Goal: Information Seeking & Learning: Learn about a topic

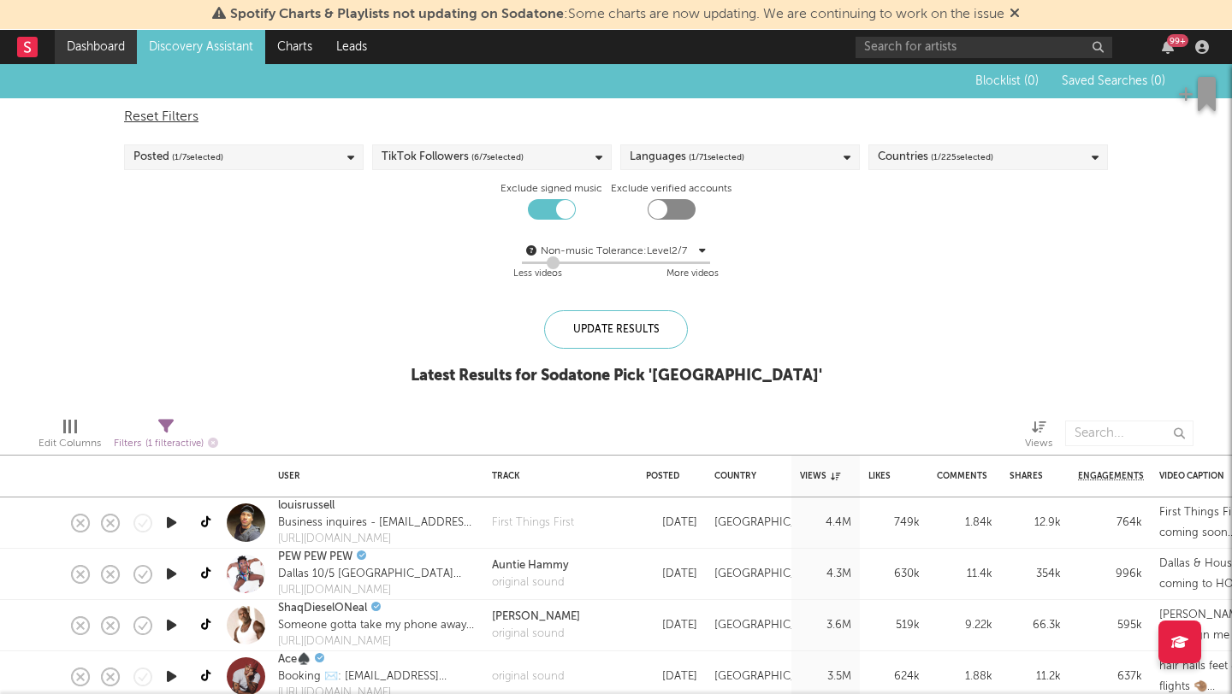
click at [98, 44] on link "Dashboard" at bounding box center [96, 47] width 82 height 34
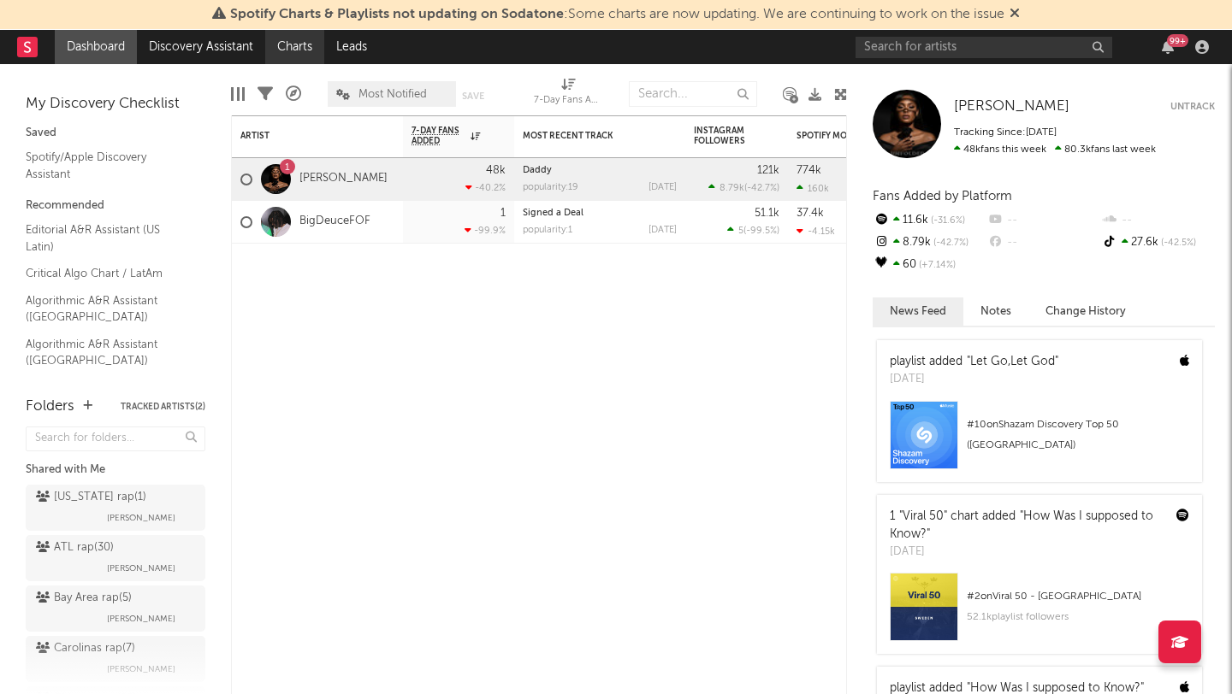
click at [309, 43] on link "Charts" at bounding box center [294, 47] width 59 height 34
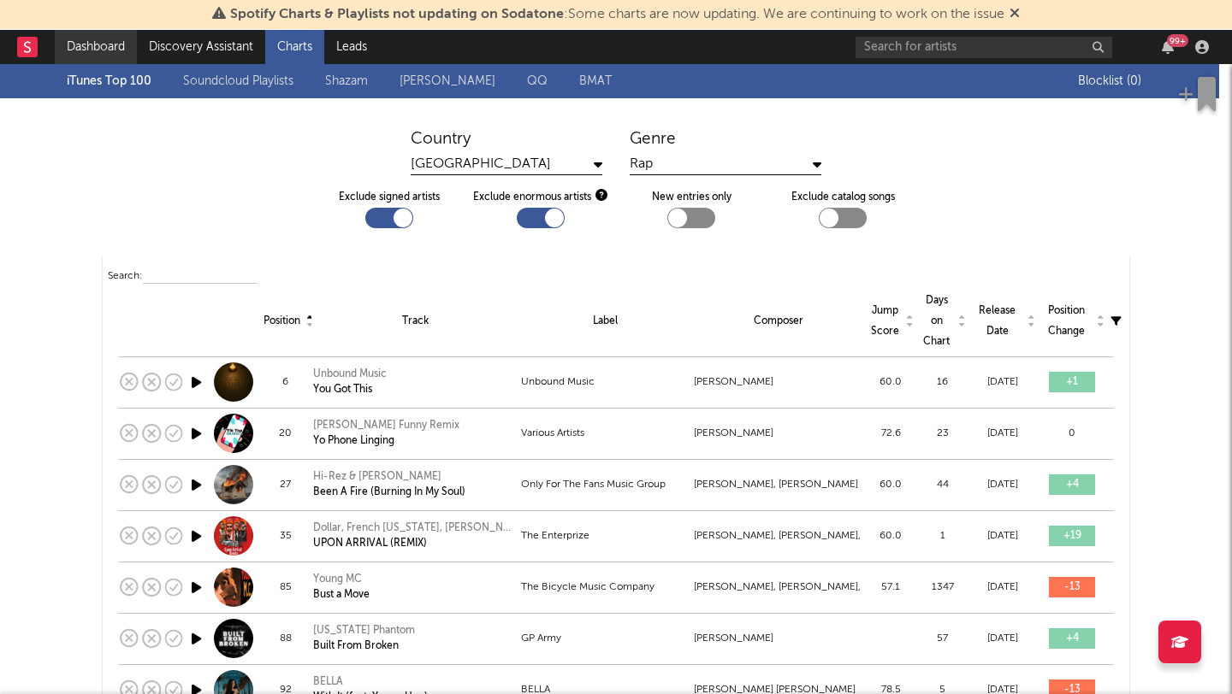
click at [113, 51] on link "Dashboard" at bounding box center [96, 47] width 82 height 34
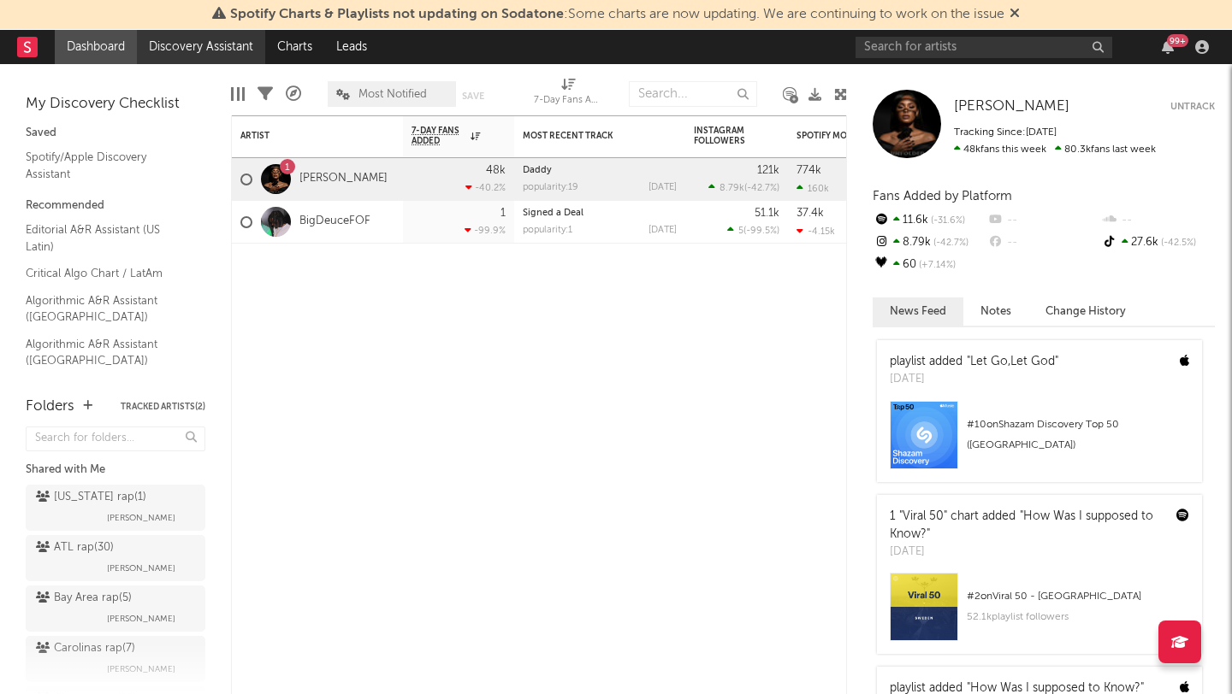
click at [194, 51] on link "Discovery Assistant" at bounding box center [201, 47] width 128 height 34
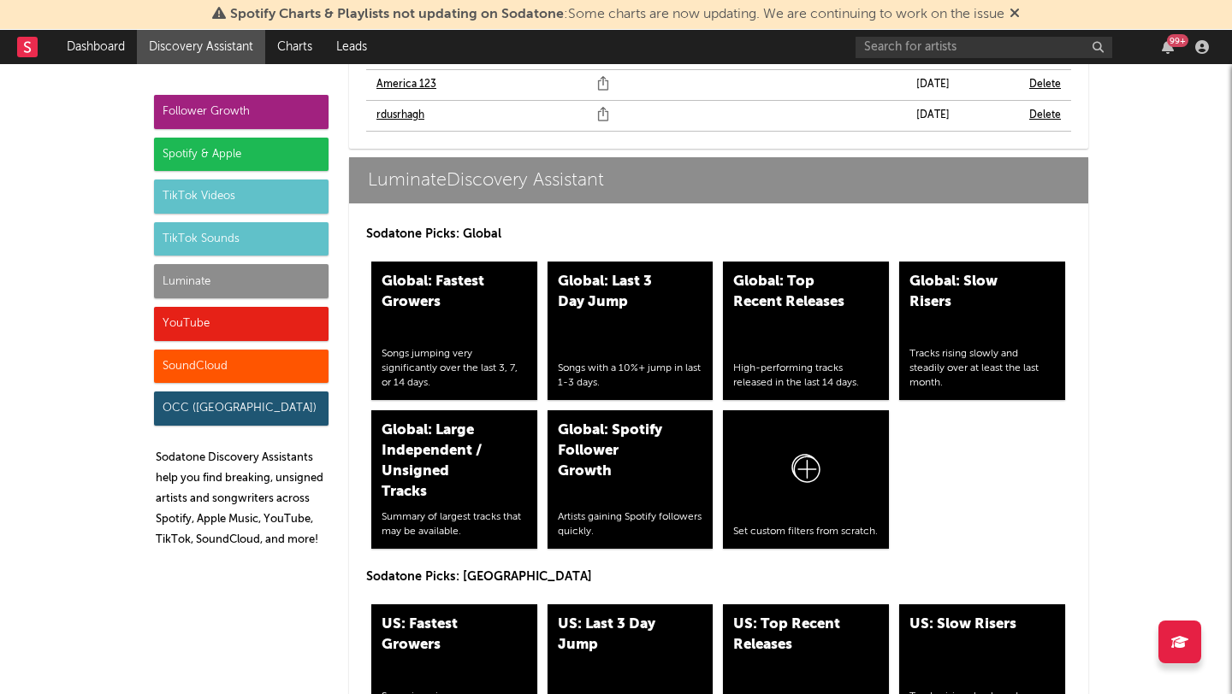
scroll to position [7934, 0]
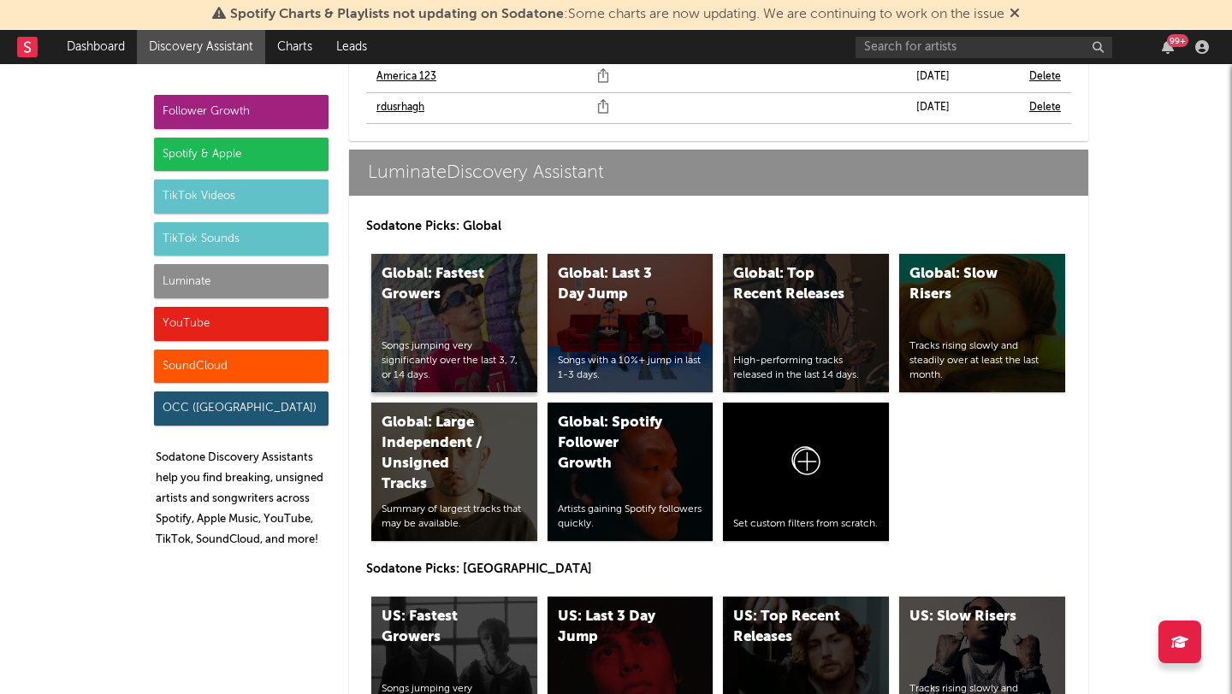
click at [458, 330] on div "Global: Fastest Growers Songs jumping very significantly over the last 3, 7, or…" at bounding box center [454, 323] width 166 height 139
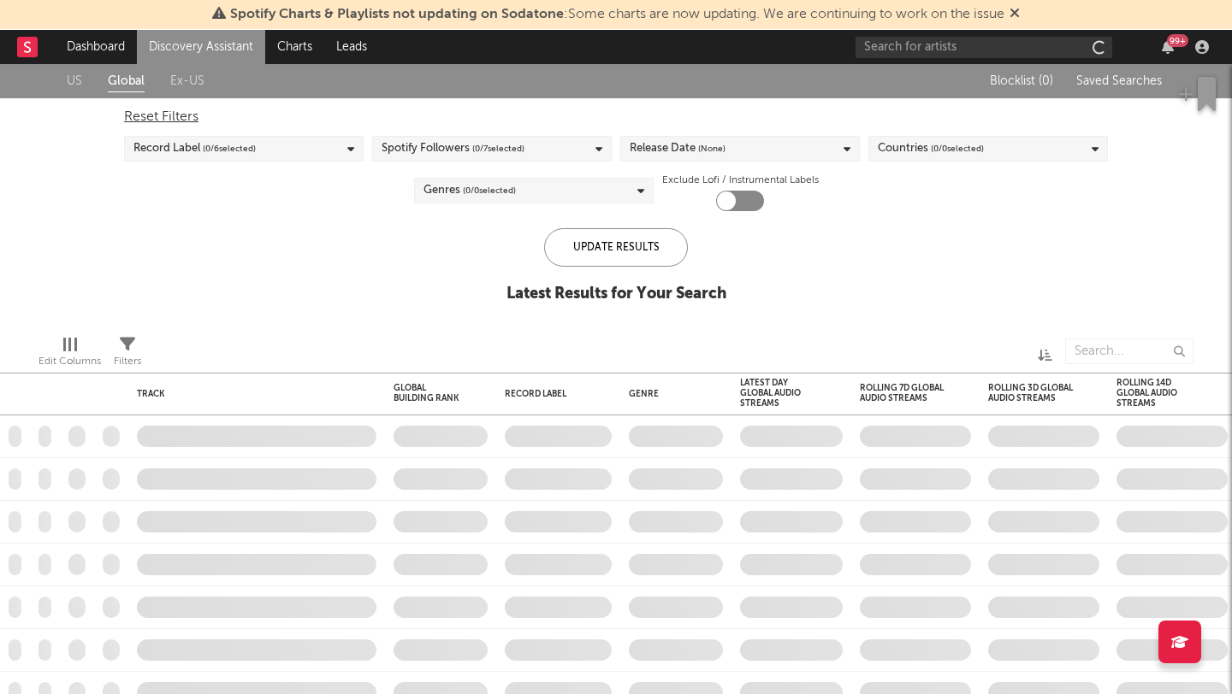
checkbox input "true"
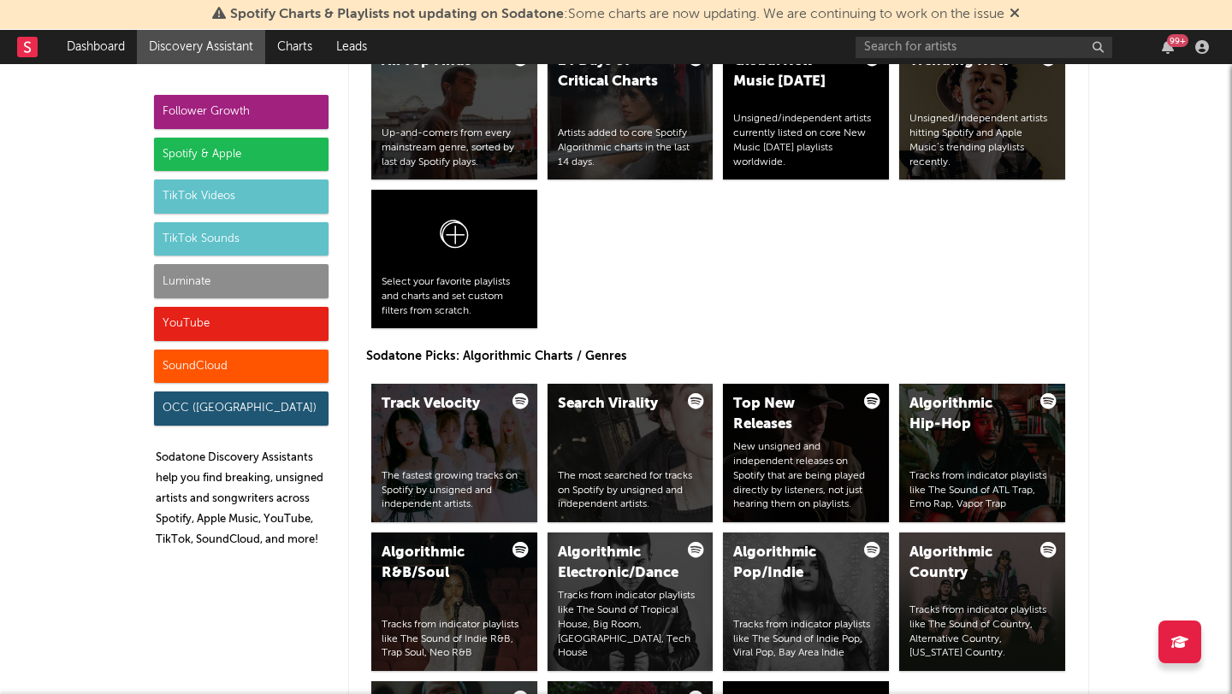
scroll to position [1890, 0]
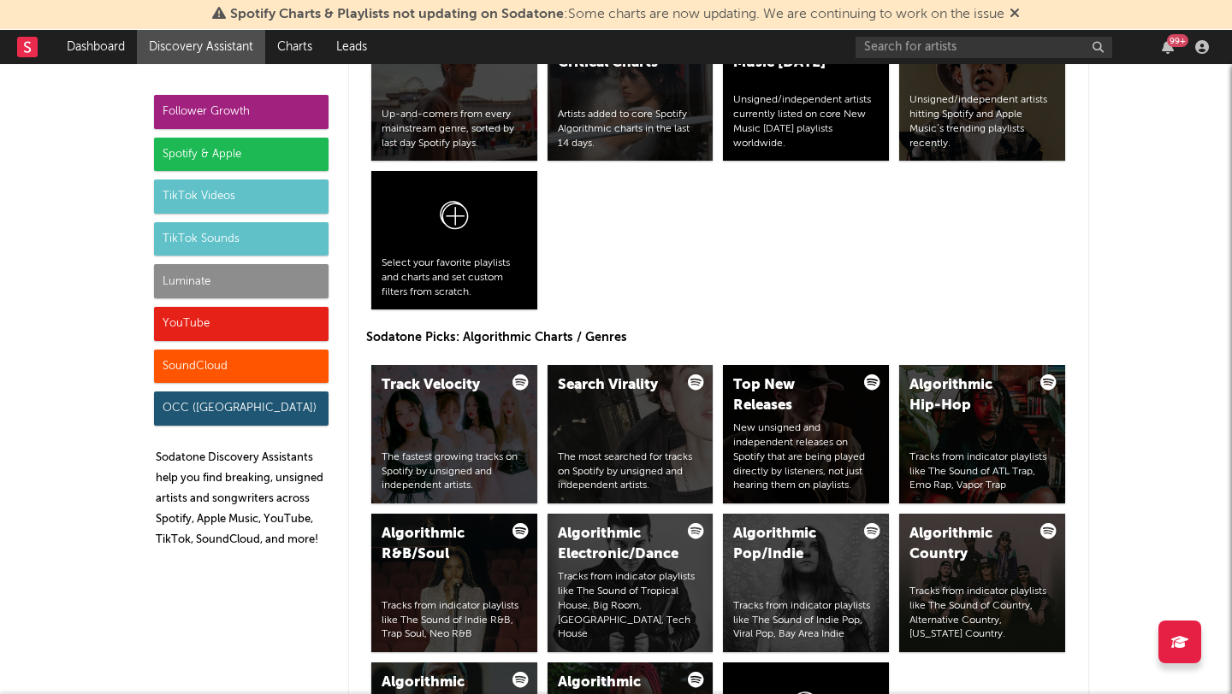
click at [245, 243] on div "TikTok Sounds" at bounding box center [241, 239] width 174 height 34
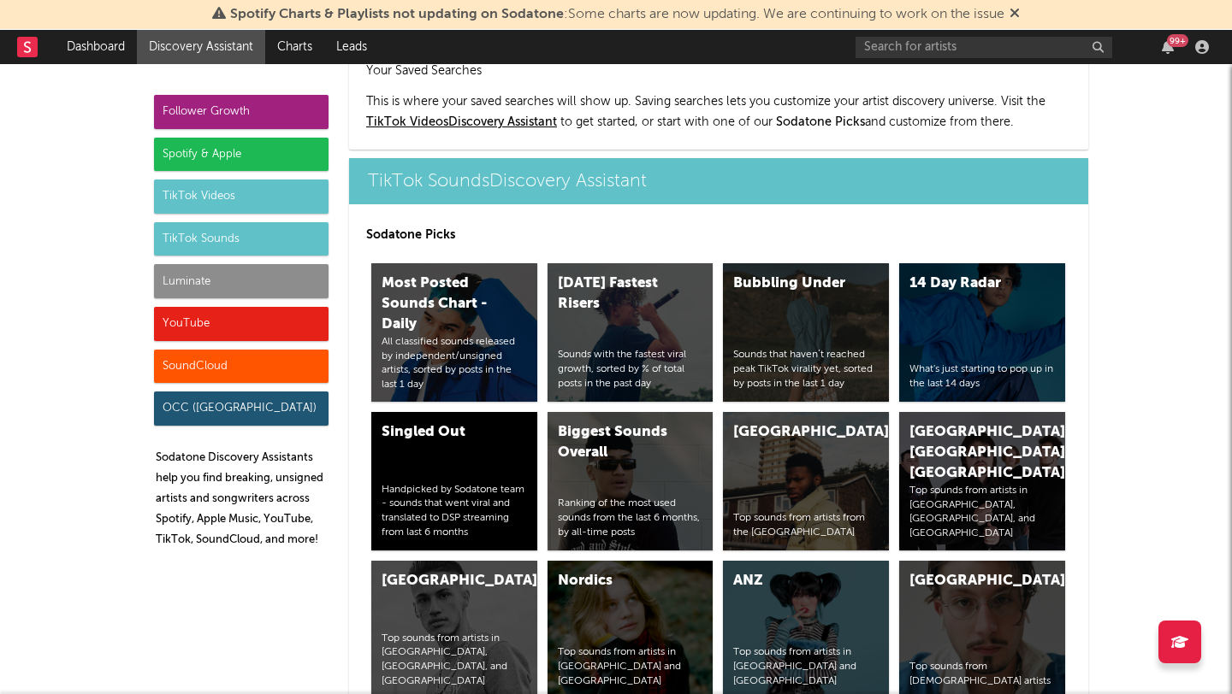
scroll to position [6200, 0]
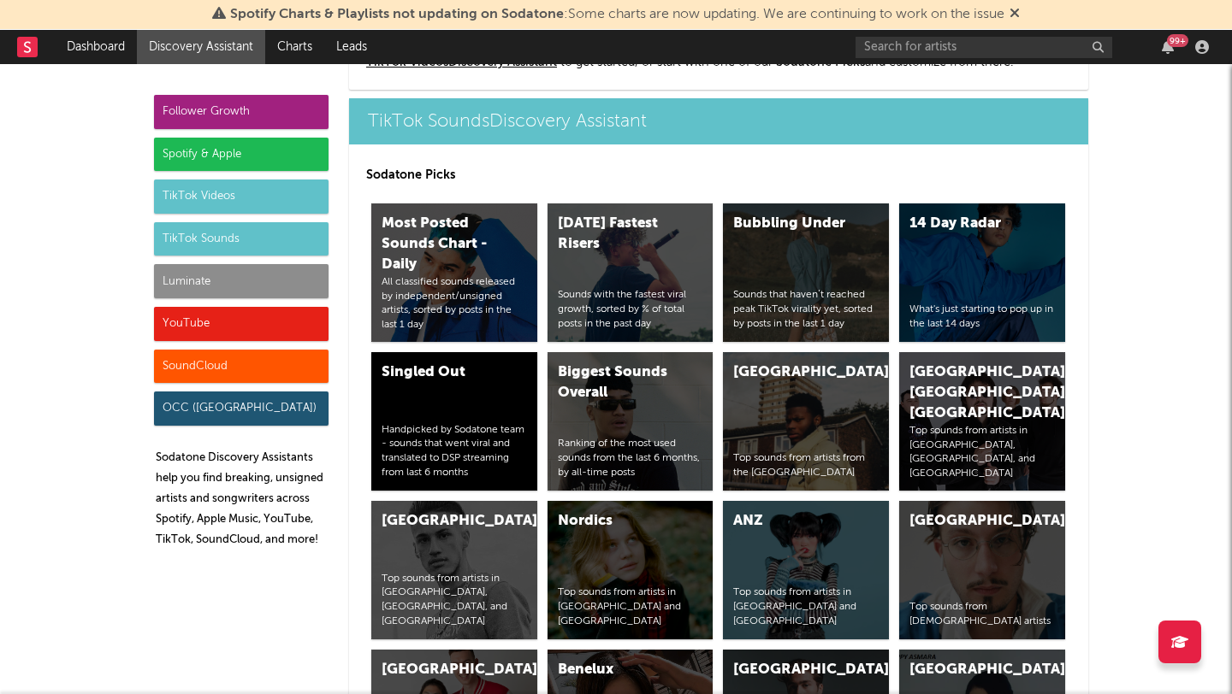
click at [254, 192] on div "TikTok Videos" at bounding box center [241, 197] width 174 height 34
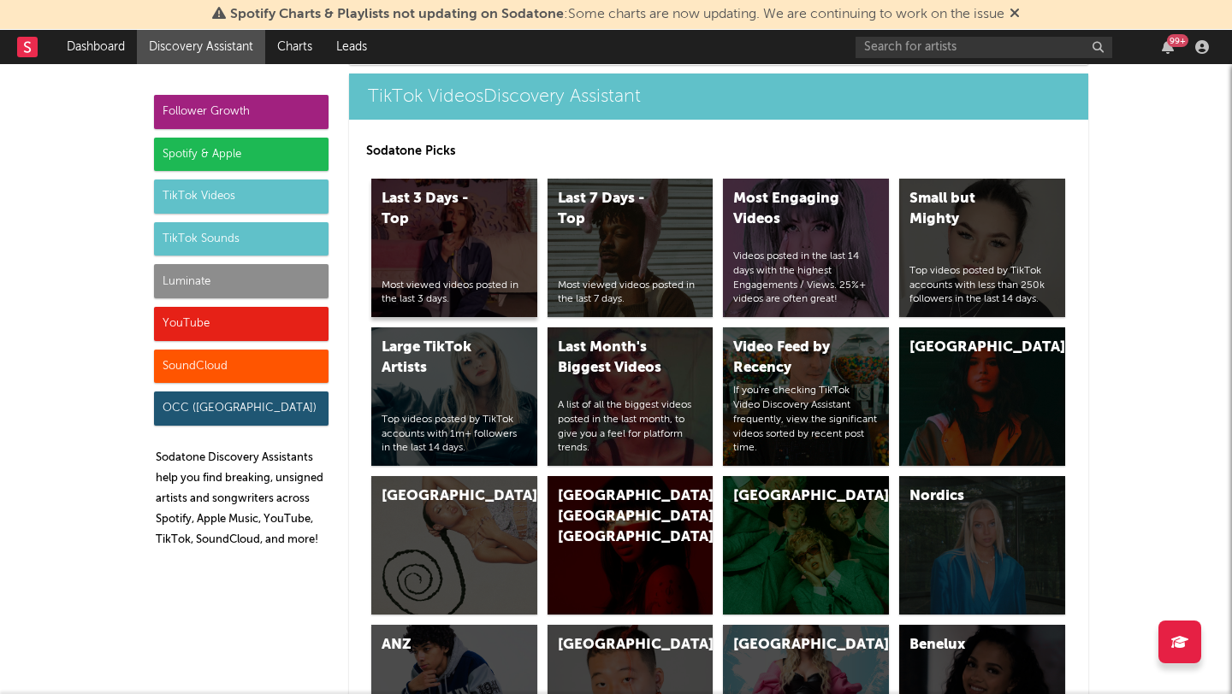
scroll to position [4487, 0]
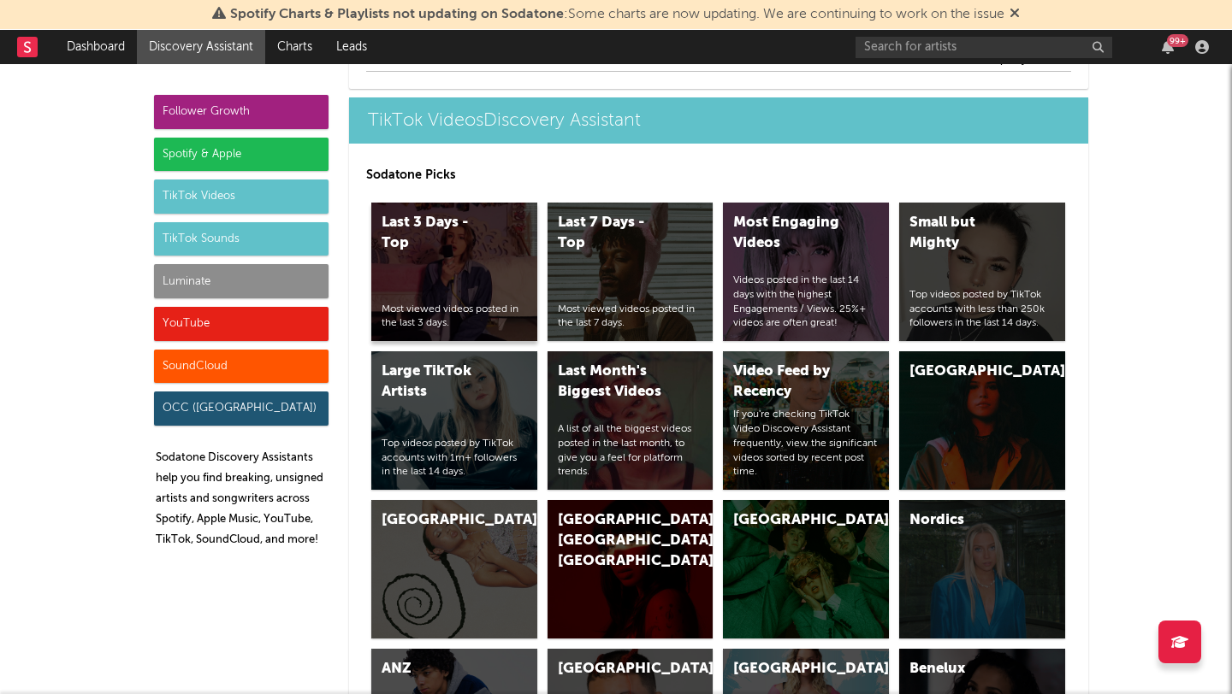
click at [452, 273] on div "Last 3 Days - Top Most viewed videos posted in the last 3 days." at bounding box center [454, 272] width 166 height 139
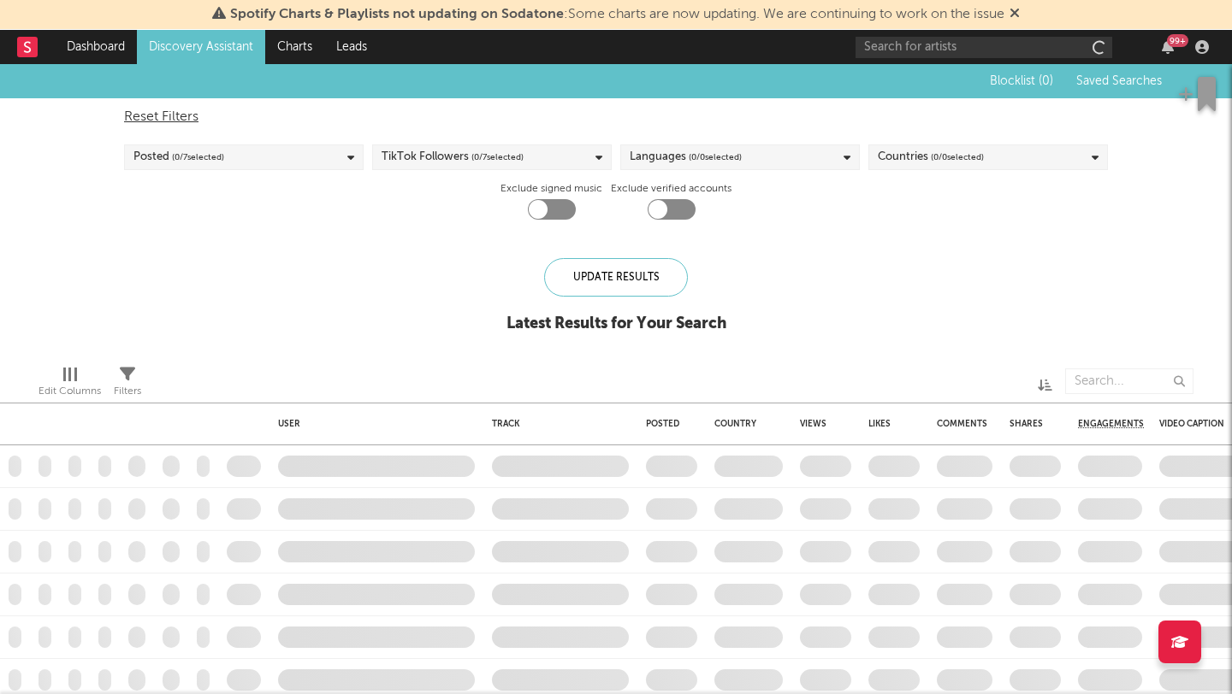
checkbox input "true"
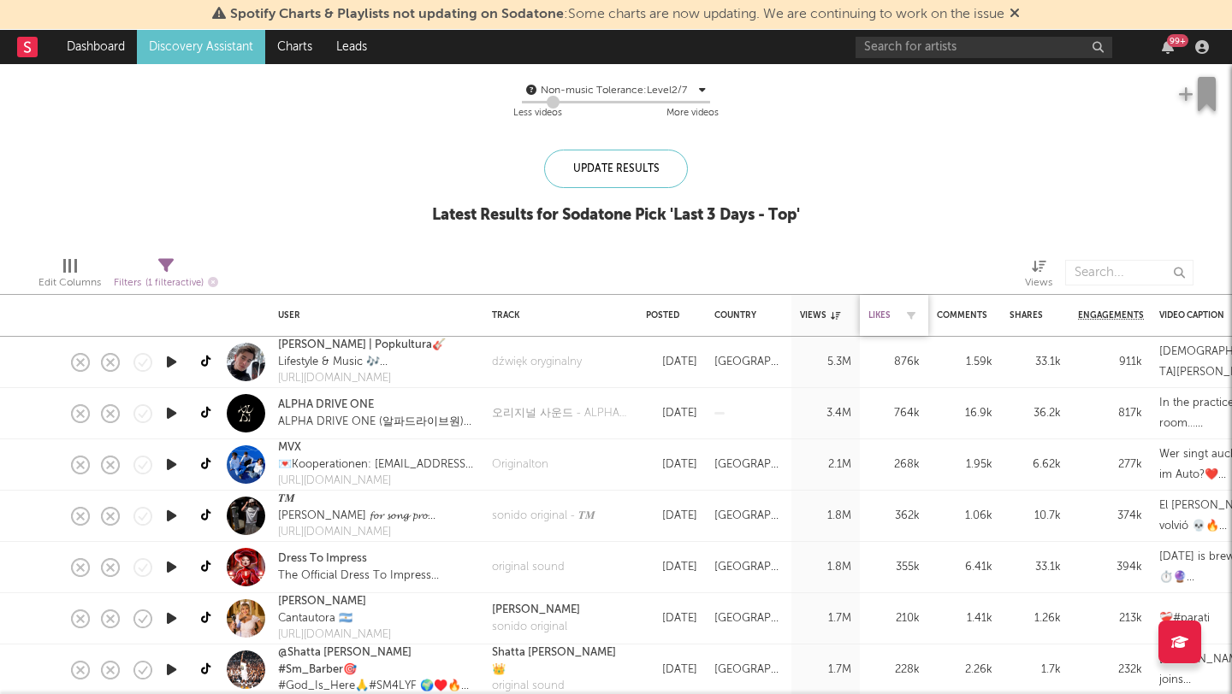
click at [887, 320] on div "Likes" at bounding box center [881, 315] width 26 height 10
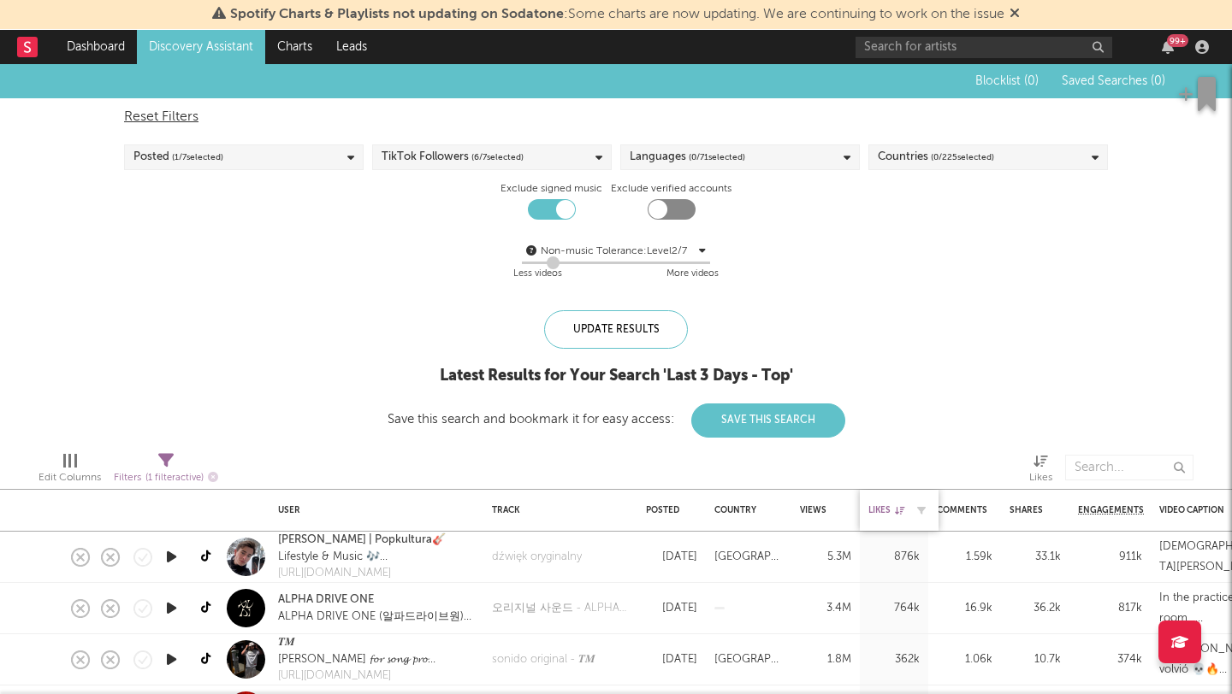
click at [884, 511] on div "Likes" at bounding box center [886, 510] width 36 height 10
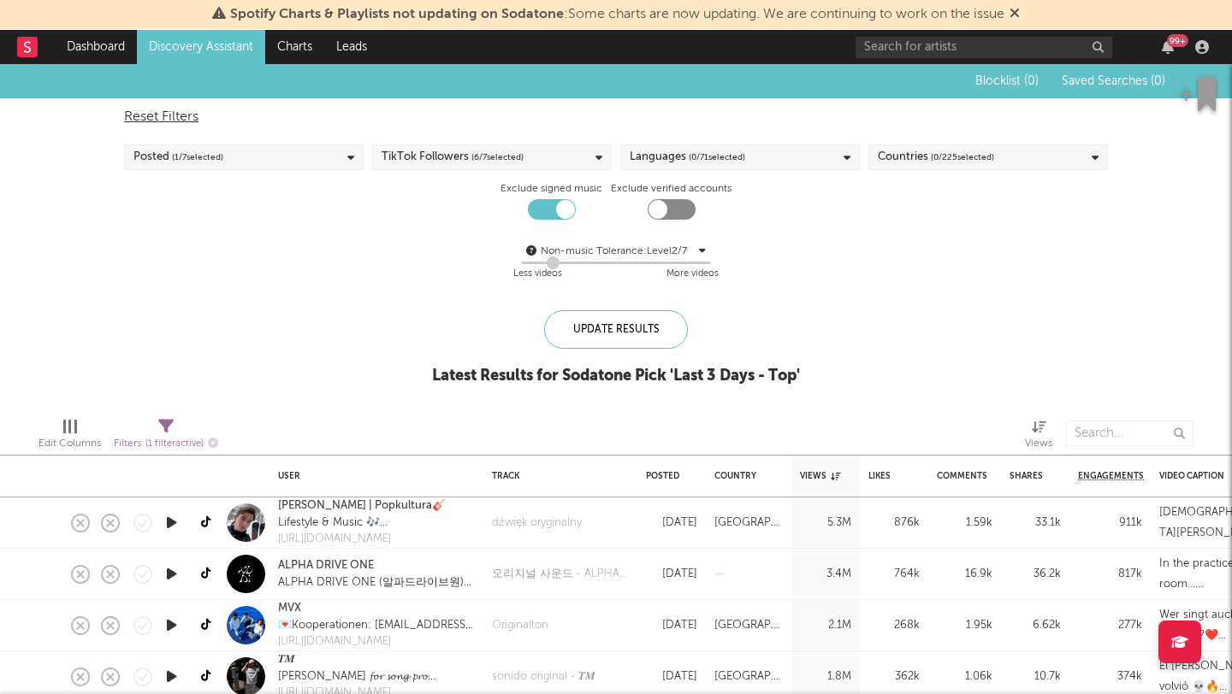
click at [194, 56] on link "Discovery Assistant" at bounding box center [201, 47] width 128 height 34
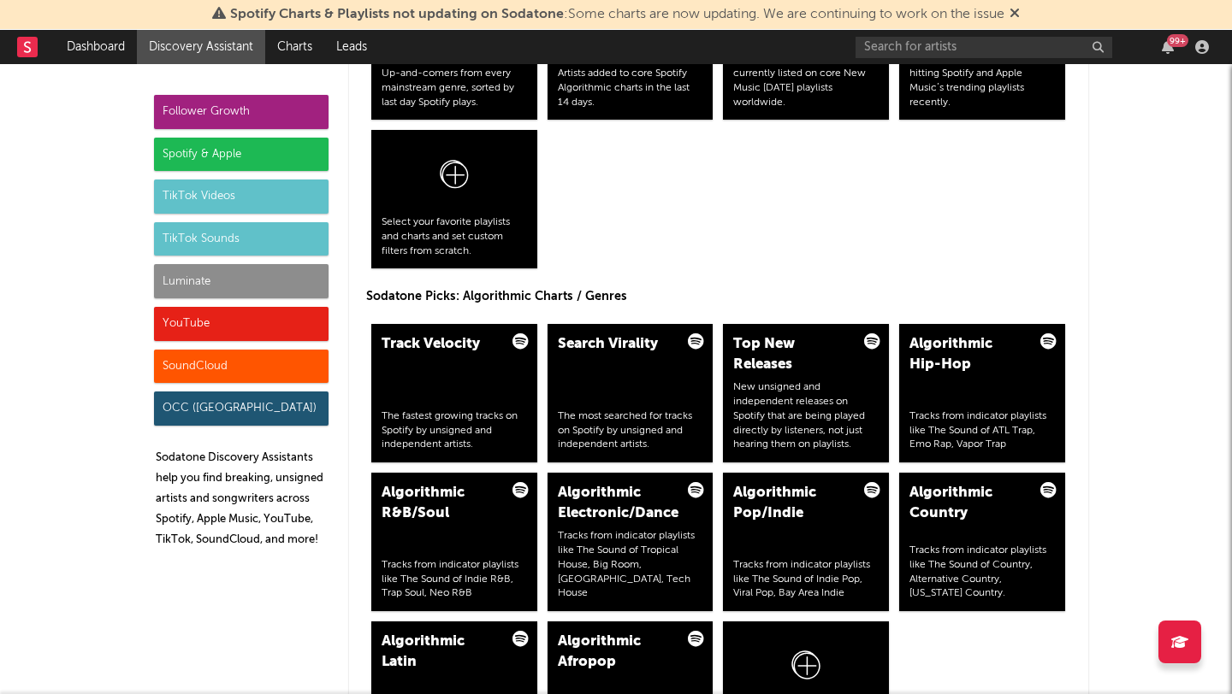
scroll to position [1935, 0]
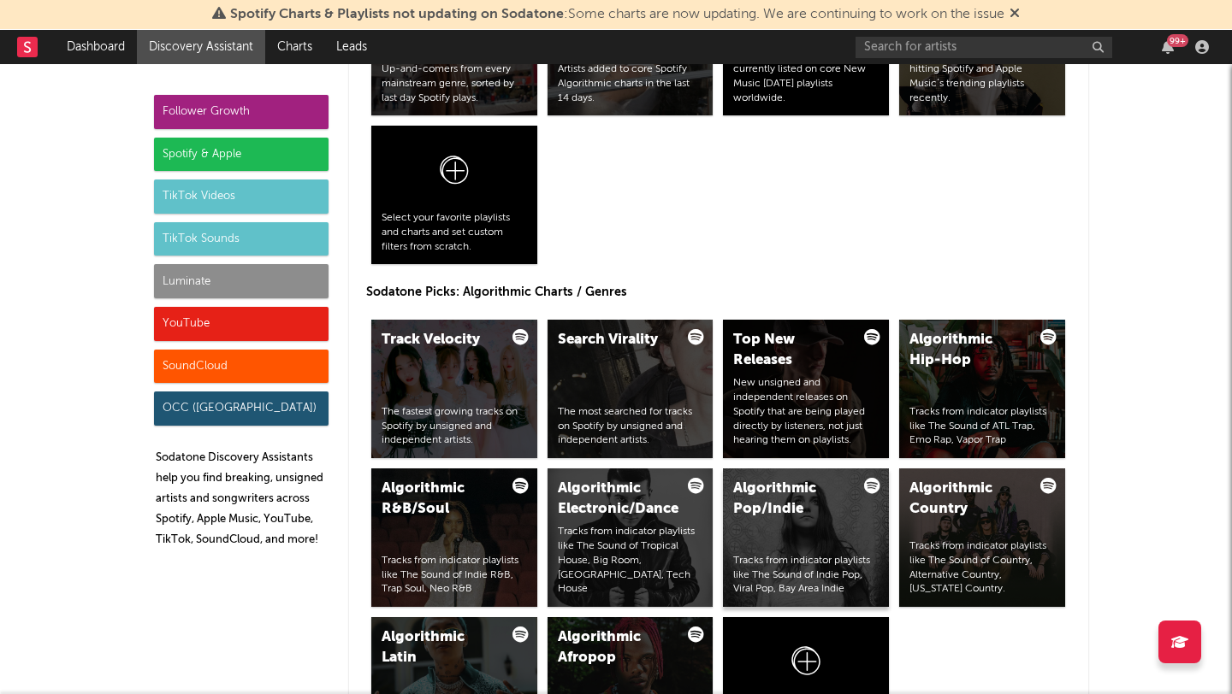
click at [750, 517] on div "Algorithmic Pop/Indie" at bounding box center [791, 499] width 116 height 41
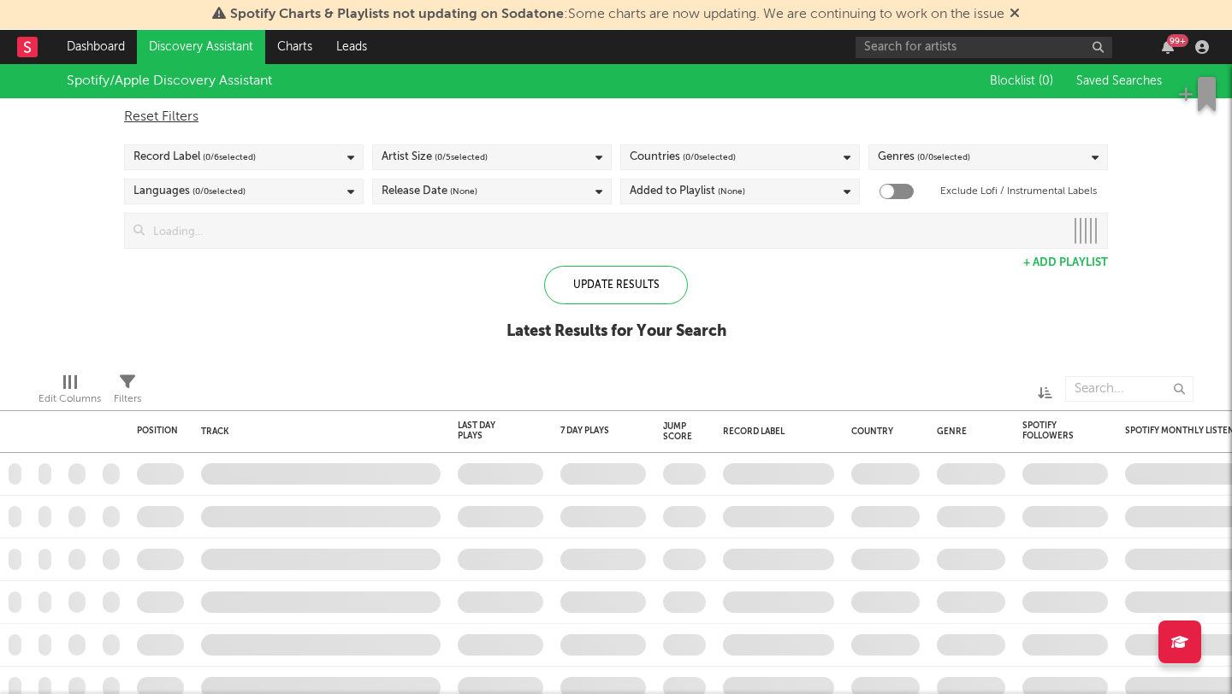
checkbox input "true"
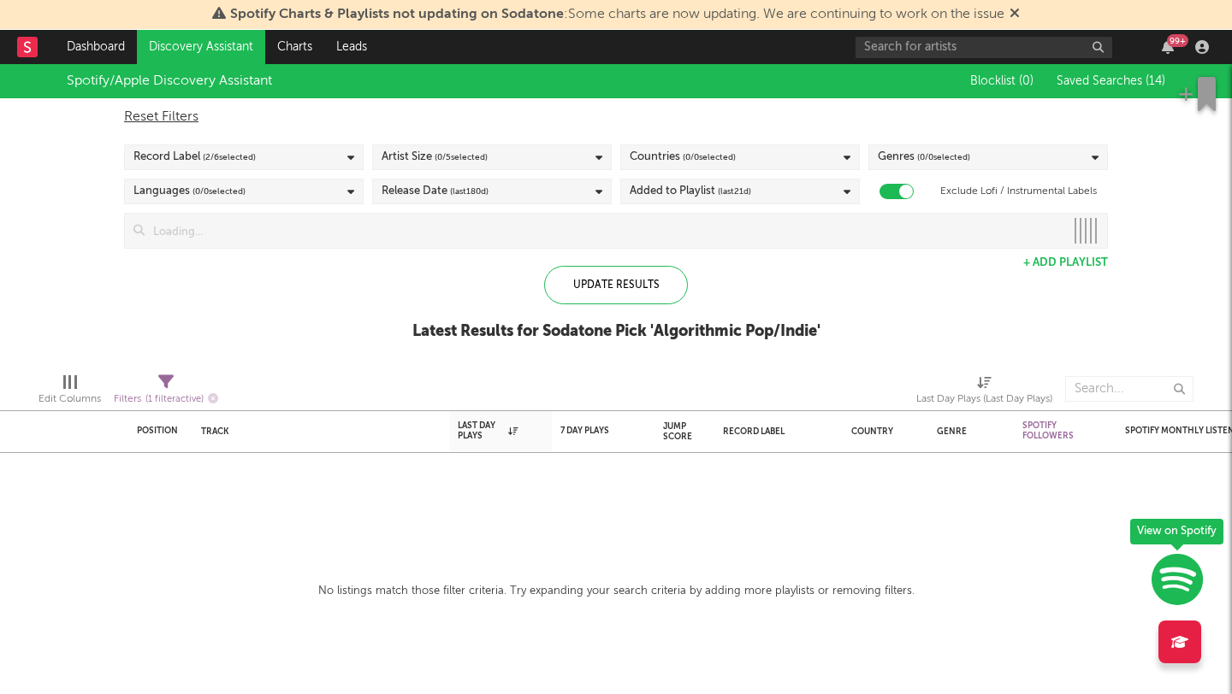
click at [423, 162] on div "Artist Size ( 0 / 5 selected)" at bounding box center [434, 157] width 106 height 21
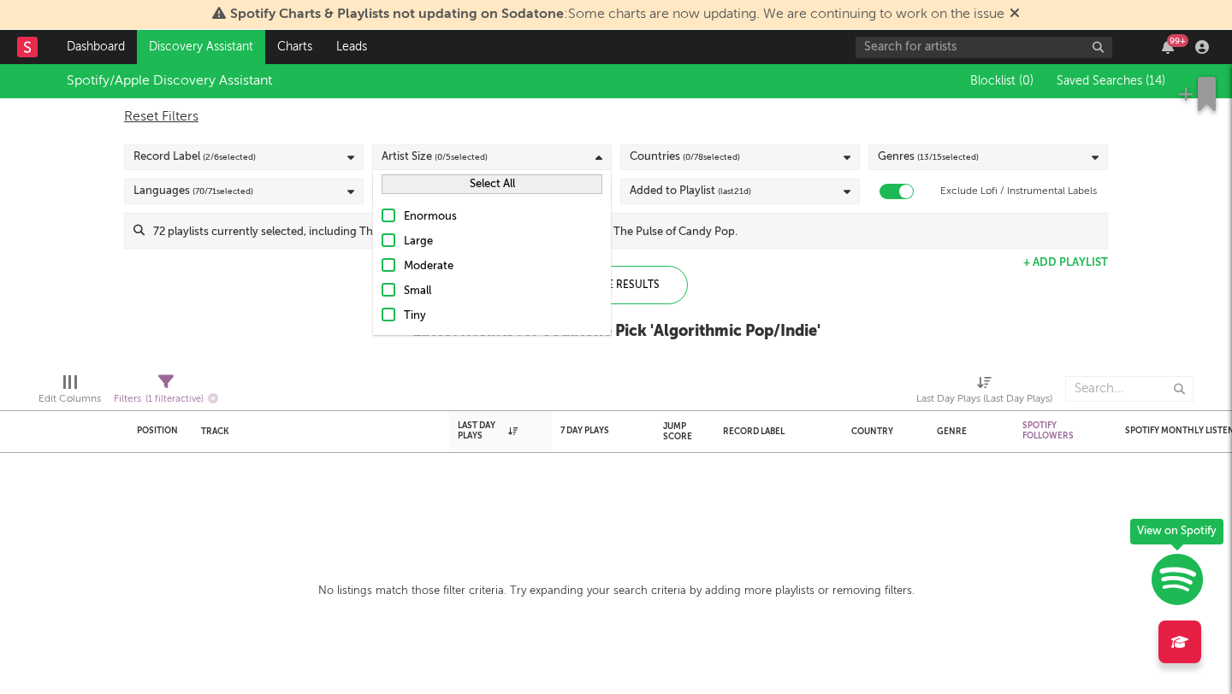
click at [419, 287] on div "Small" at bounding box center [503, 291] width 198 height 21
click at [381, 287] on input "Small" at bounding box center [381, 291] width 0 height 21
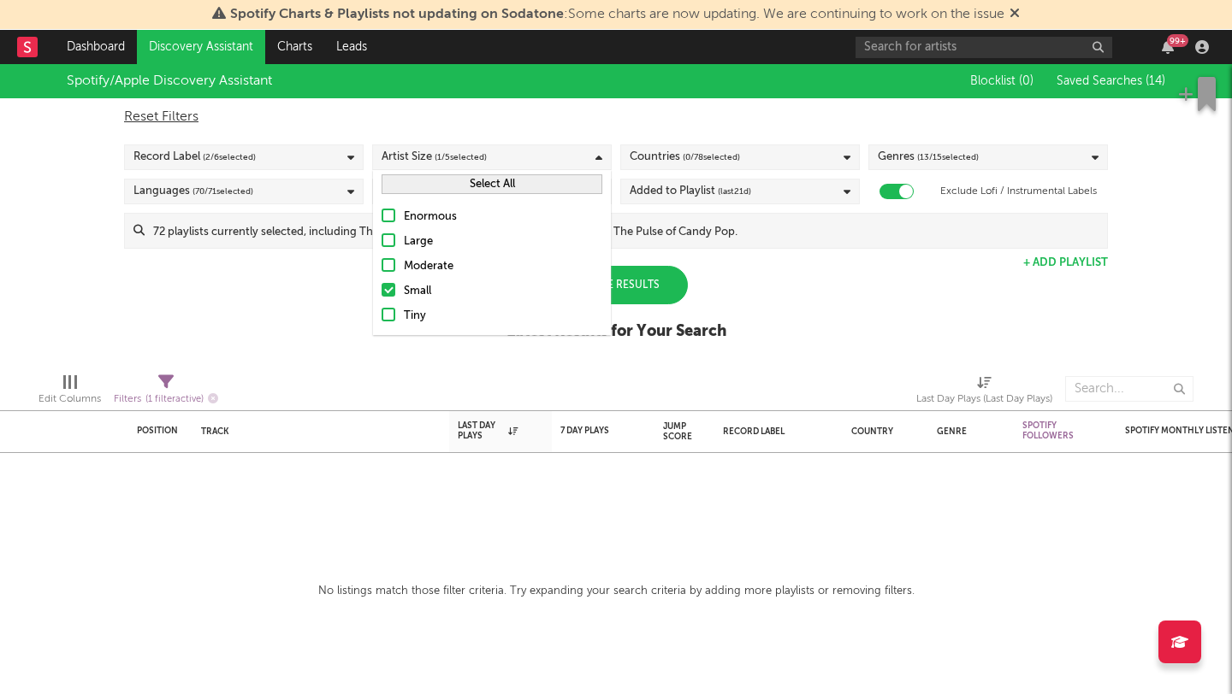
click at [419, 263] on div "Moderate" at bounding box center [503, 267] width 198 height 21
click at [381, 263] on input "Moderate" at bounding box center [381, 267] width 0 height 21
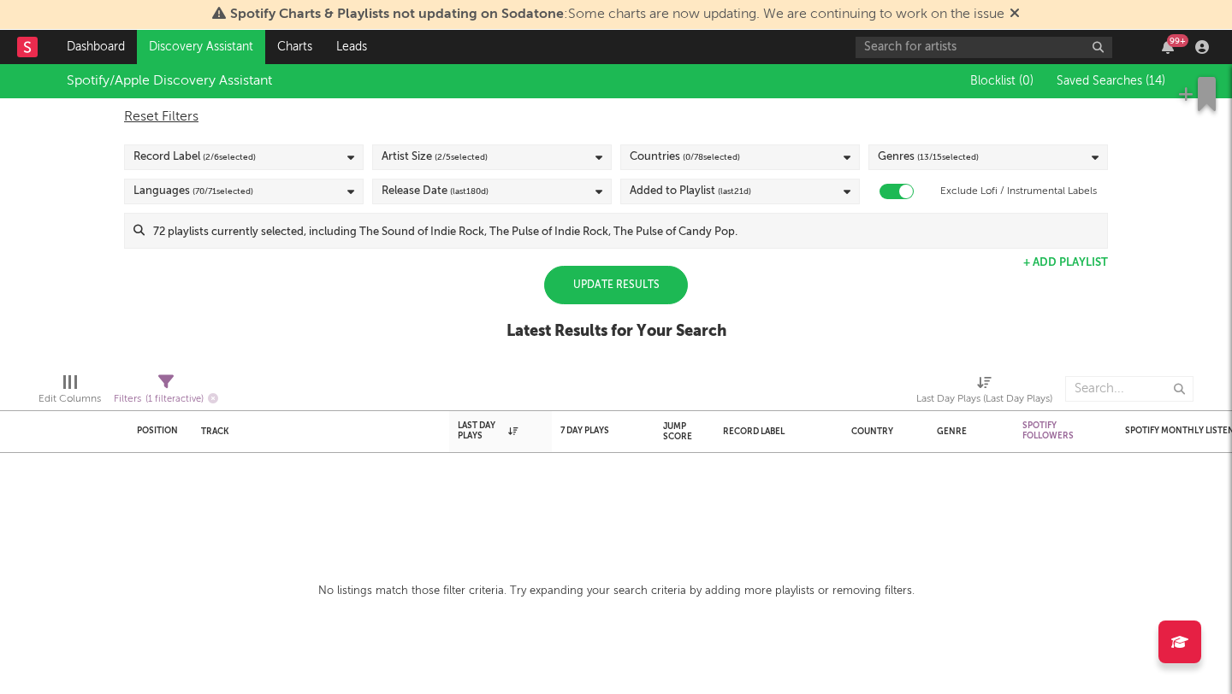
click at [755, 292] on div "Spotify/Apple Discovery Assistant Blocklist ( 0 ) Saved Searches ( 14 ) Reset F…" at bounding box center [616, 211] width 1232 height 295
click at [775, 151] on div "Countries ( 0 / 78 selected)" at bounding box center [739, 158] width 239 height 26
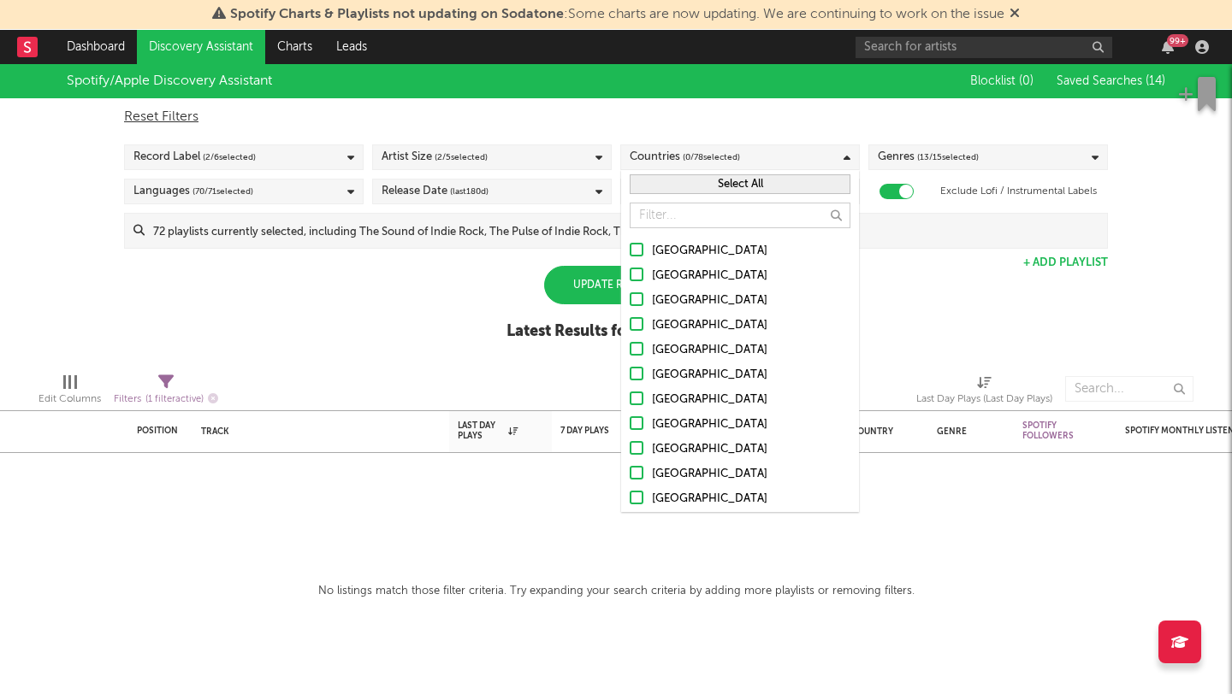
click at [710, 253] on div "[GEOGRAPHIC_DATA]" at bounding box center [751, 251] width 198 height 21
click at [629, 253] on input "[GEOGRAPHIC_DATA]" at bounding box center [629, 251] width 0 height 21
click at [703, 323] on div "[GEOGRAPHIC_DATA]" at bounding box center [751, 326] width 198 height 21
click at [629, 323] on input "[GEOGRAPHIC_DATA]" at bounding box center [629, 326] width 0 height 21
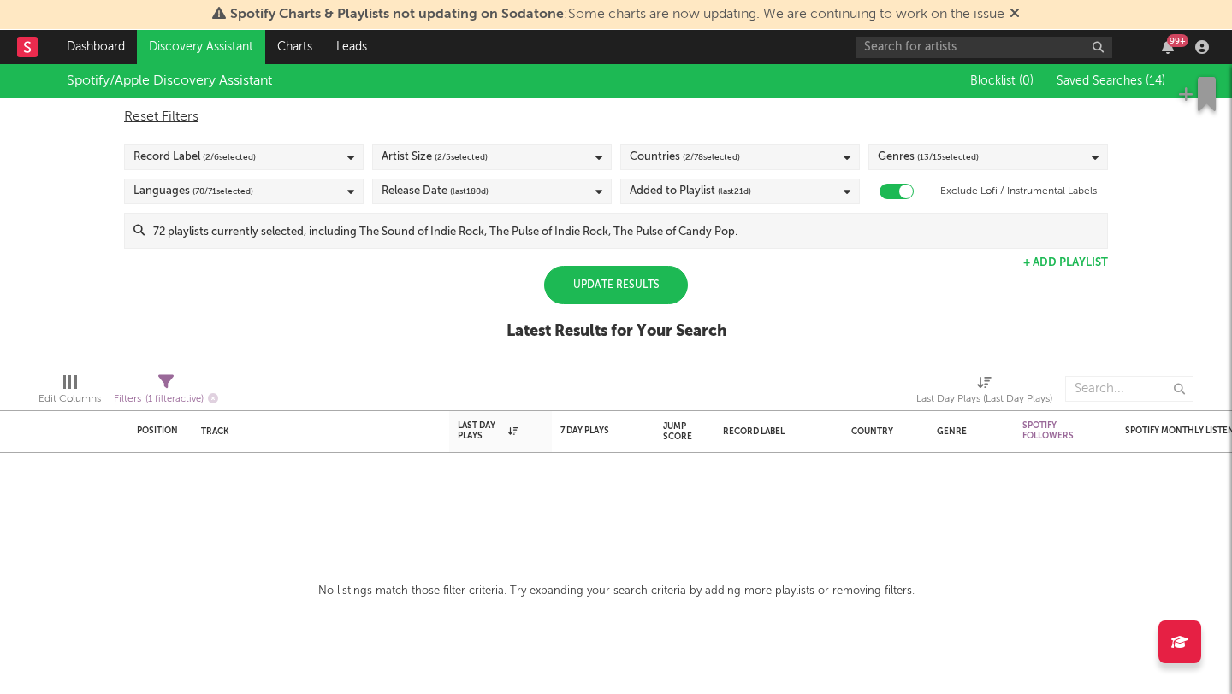
click at [892, 267] on div "Spotify/Apple Discovery Assistant Blocklist ( 0 ) Saved Searches ( 14 ) Reset F…" at bounding box center [616, 211] width 1232 height 295
click at [631, 287] on div "Update Results" at bounding box center [616, 285] width 144 height 38
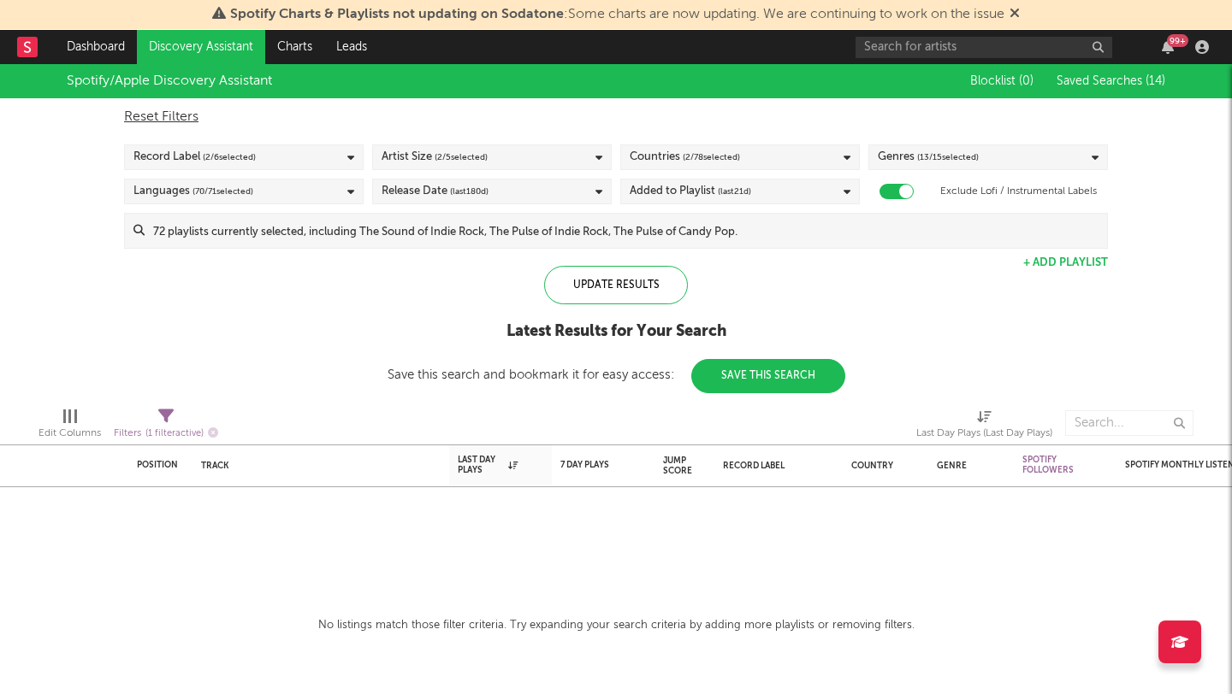
click at [312, 184] on div "Languages ( 70 / 71 selected)" at bounding box center [243, 192] width 239 height 26
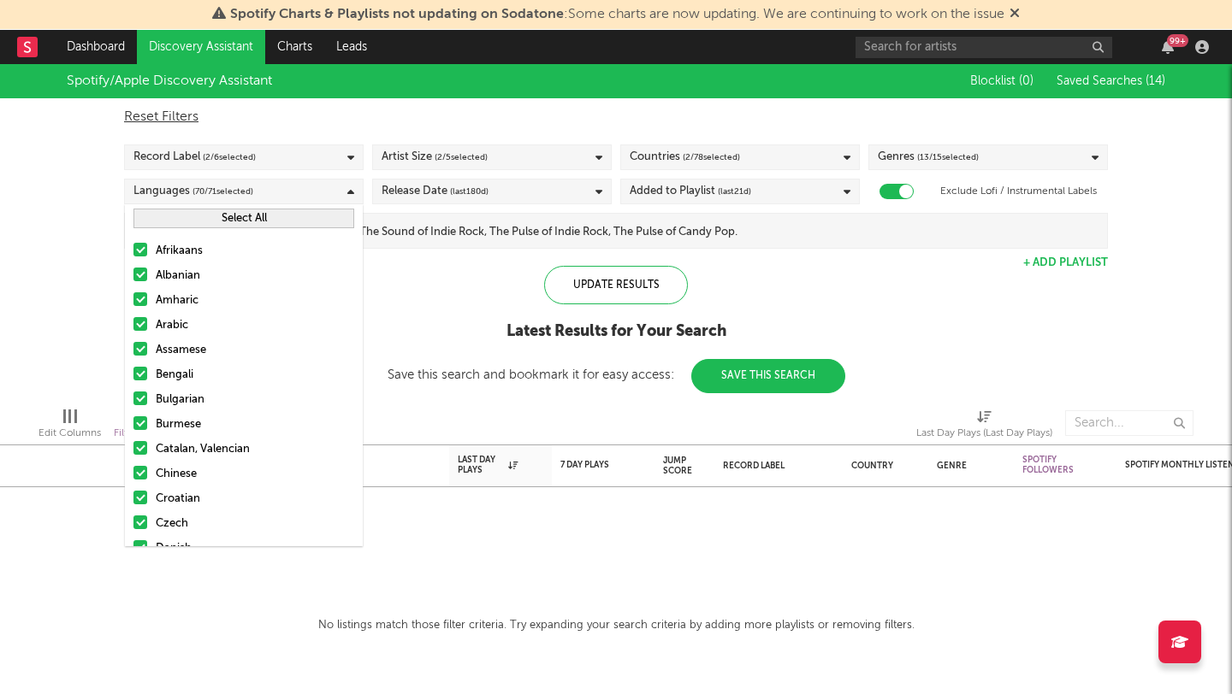
click at [299, 217] on button "Select All" at bounding box center [243, 219] width 221 height 20
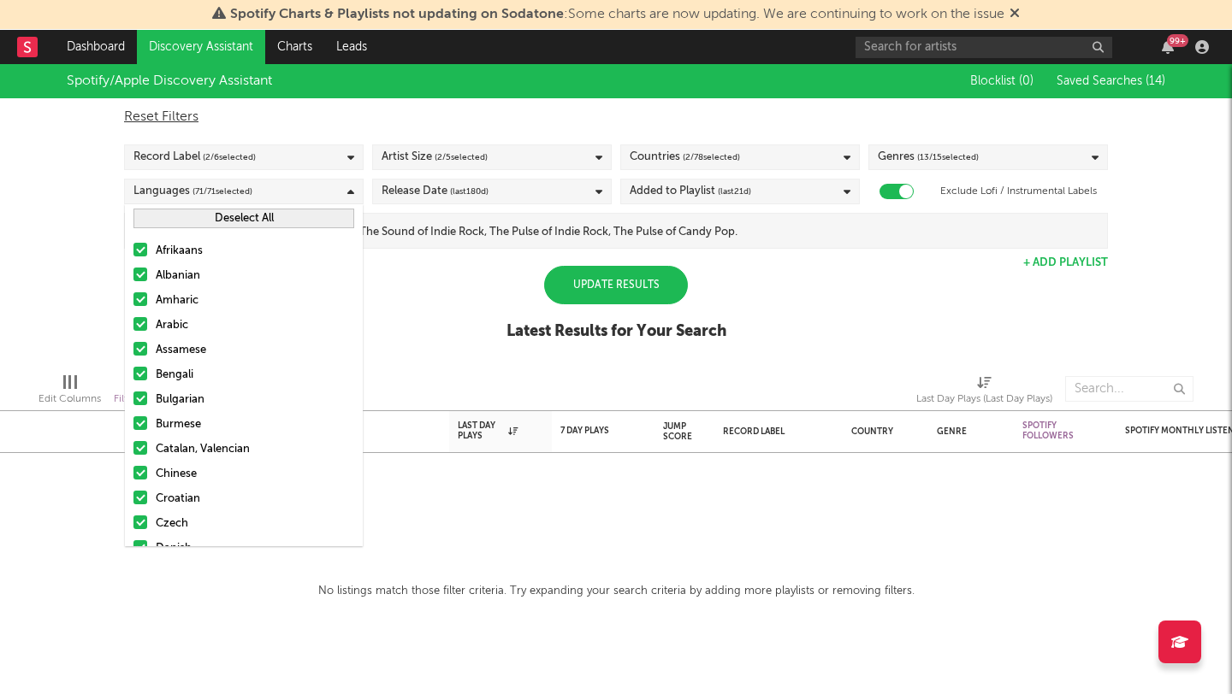
click at [299, 217] on button "Deselect All" at bounding box center [243, 219] width 221 height 20
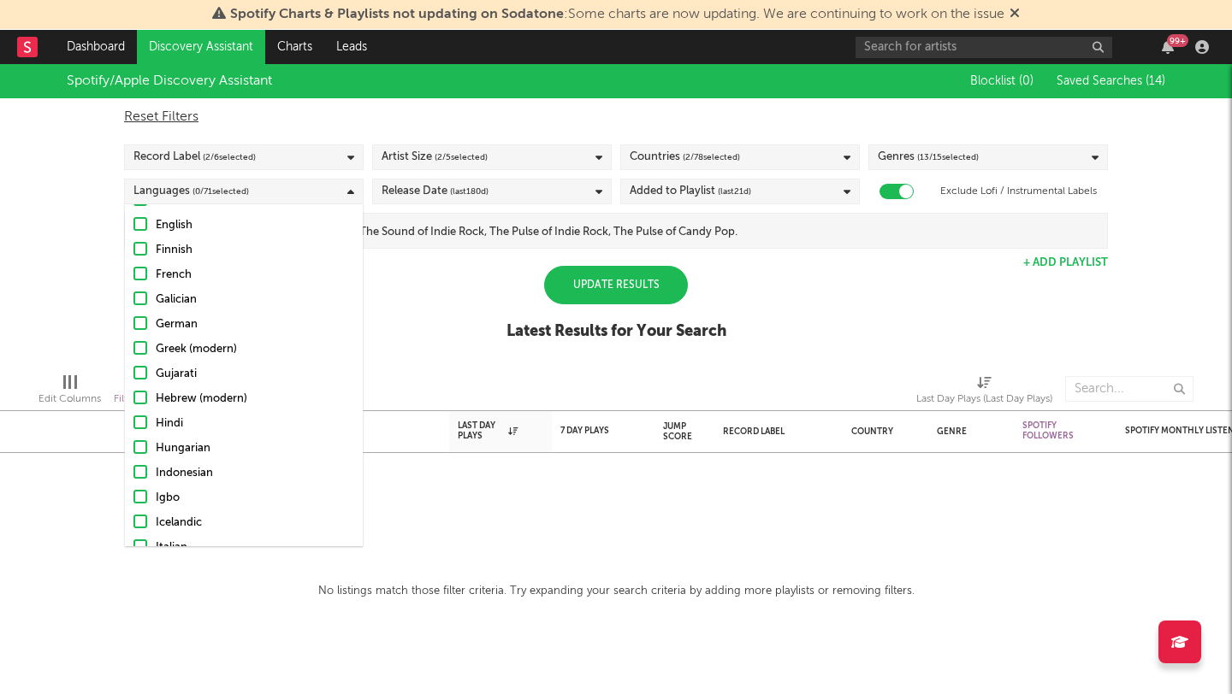
scroll to position [383, 0]
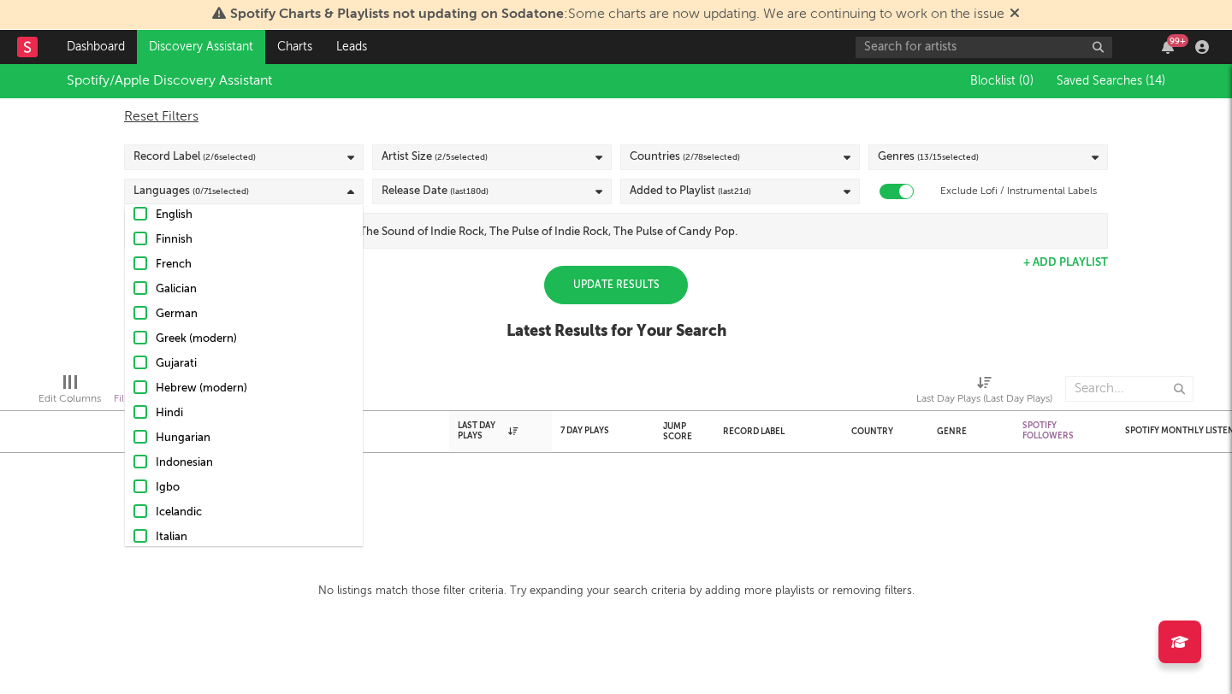
click at [230, 213] on div "English" at bounding box center [255, 215] width 198 height 21
click at [133, 213] on input "English" at bounding box center [133, 215] width 0 height 21
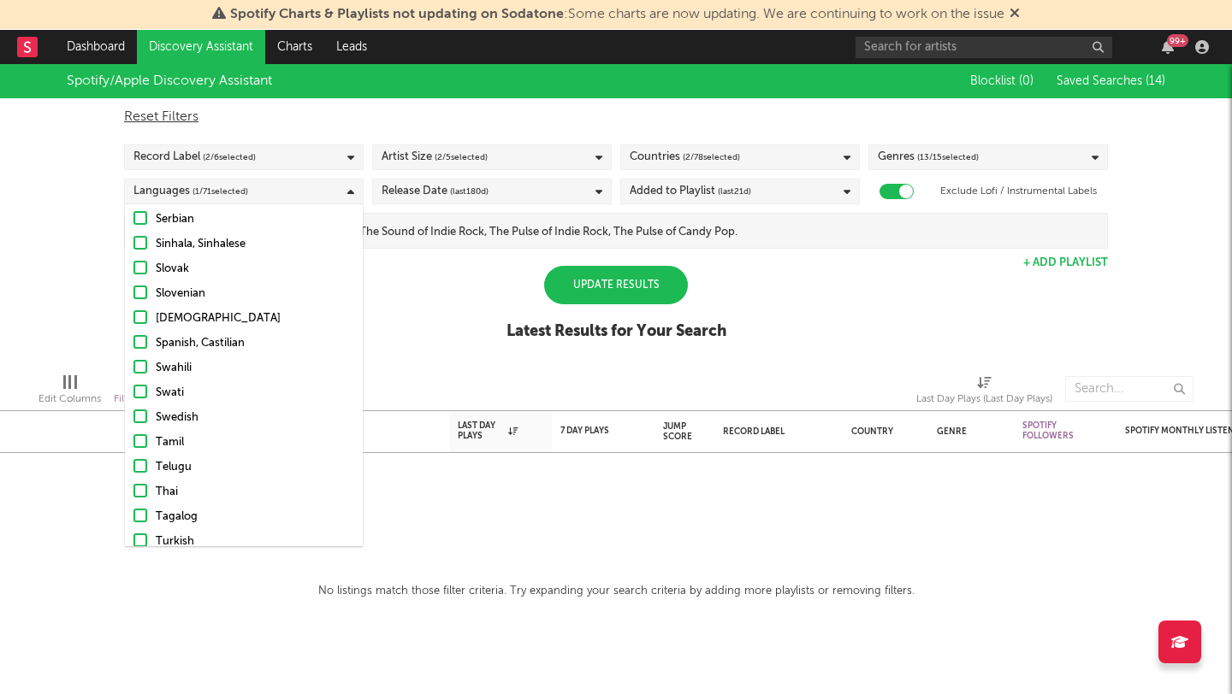
click at [218, 334] on div "Spanish, Castilian" at bounding box center [255, 344] width 198 height 21
click at [133, 334] on input "Spanish, Castilian" at bounding box center [133, 344] width 0 height 21
click at [399, 334] on div "Spotify/Apple Discovery Assistant Blocklist ( 0 ) Saved Searches ( 14 ) Reset F…" at bounding box center [616, 211] width 1232 height 295
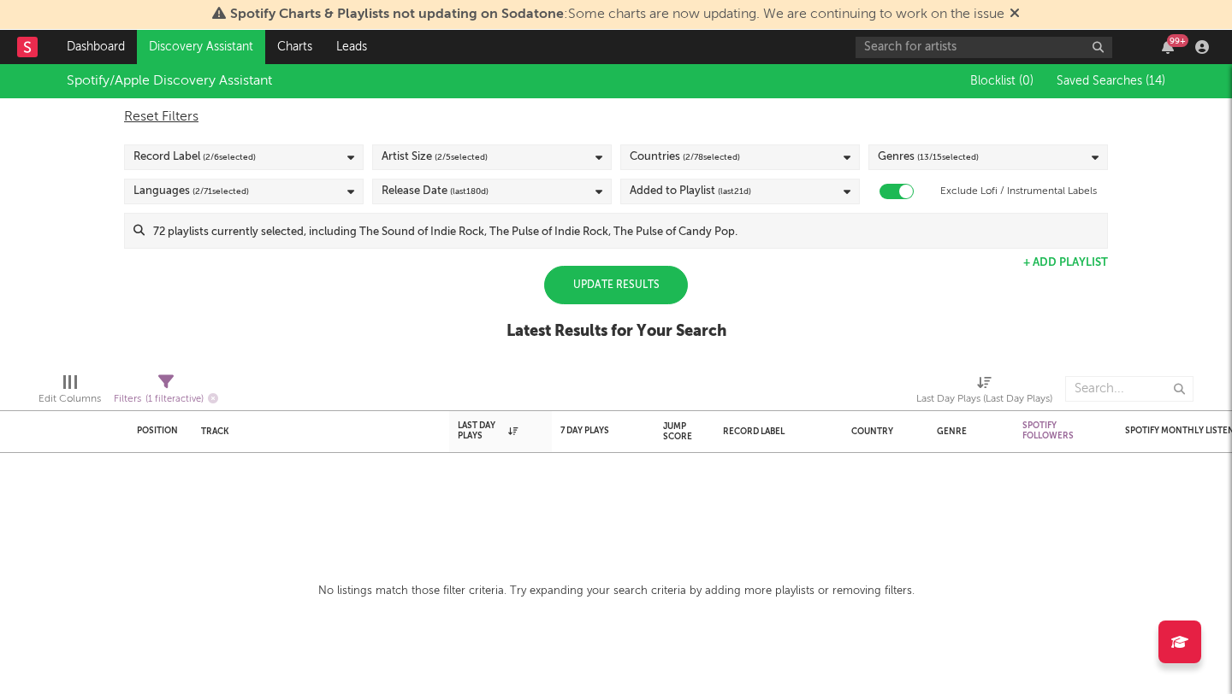
click at [266, 154] on div "Record Label ( 2 / 6 selected)" at bounding box center [243, 158] width 239 height 26
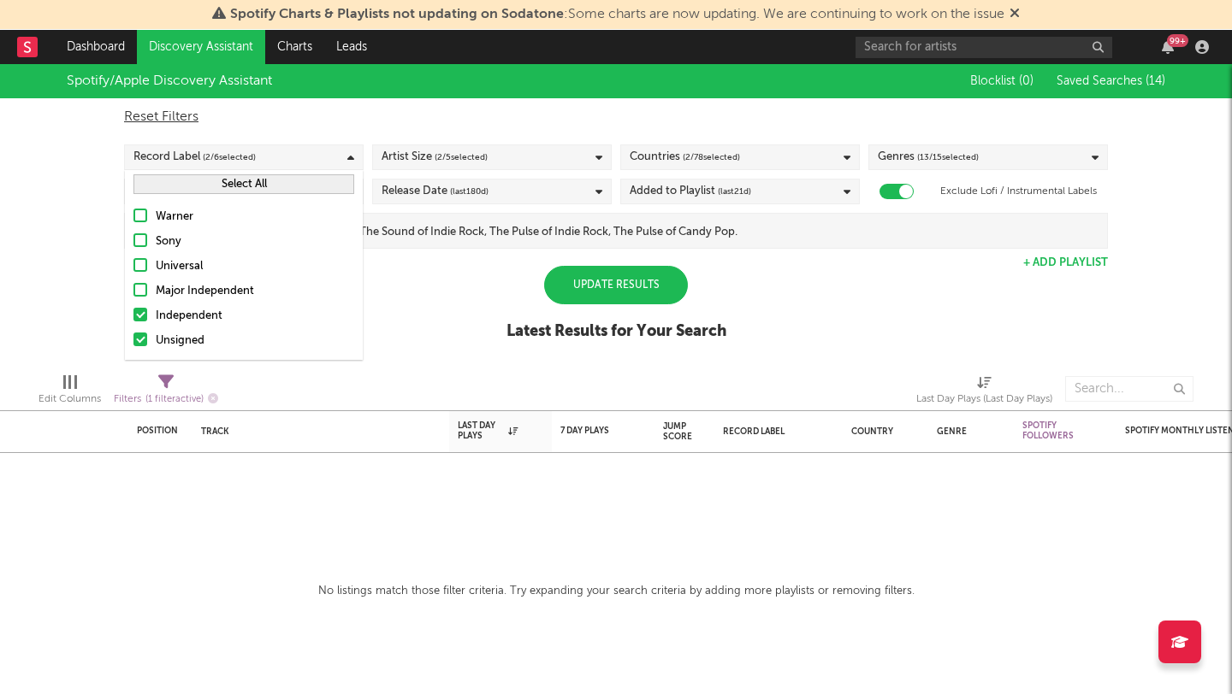
click at [426, 278] on div "Spotify/Apple Discovery Assistant Blocklist ( 0 ) Saved Searches ( 14 ) Reset F…" at bounding box center [616, 211] width 1232 height 295
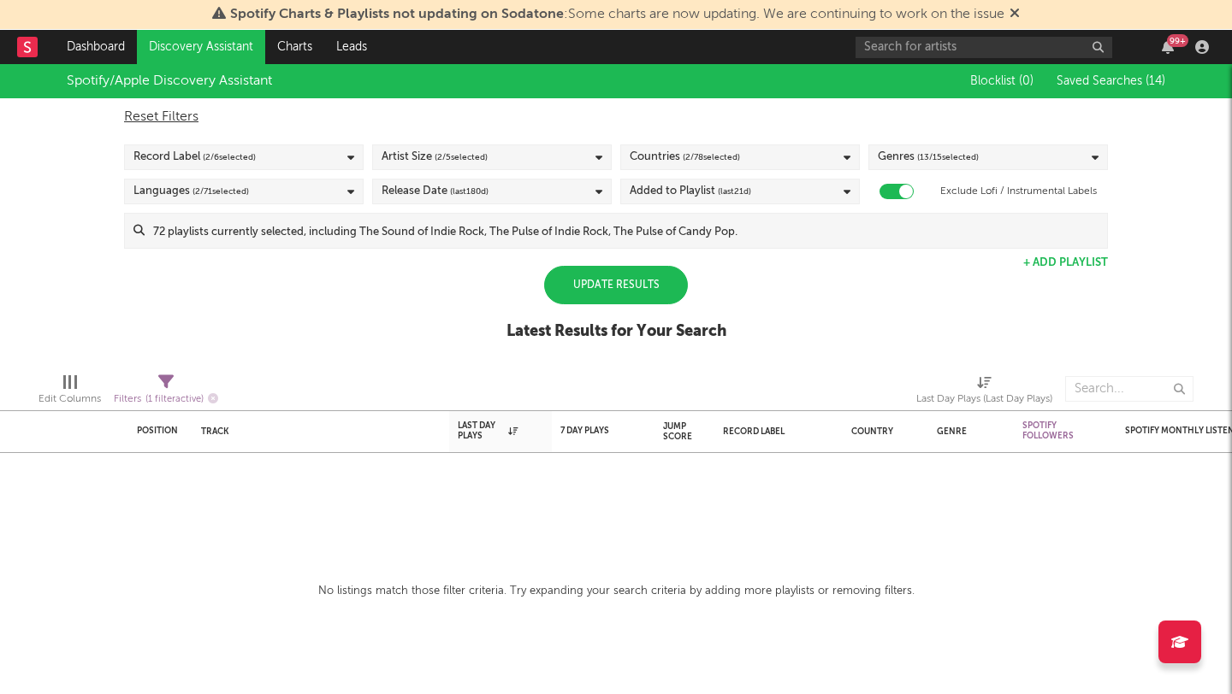
click at [311, 162] on div "Record Label ( 2 / 6 selected)" at bounding box center [243, 158] width 239 height 26
click at [468, 297] on div "Spotify/Apple Discovery Assistant Blocklist ( 0 ) Saved Searches ( 14 ) Reset F…" at bounding box center [616, 211] width 1232 height 295
click at [653, 273] on div "Update Results" at bounding box center [616, 285] width 144 height 38
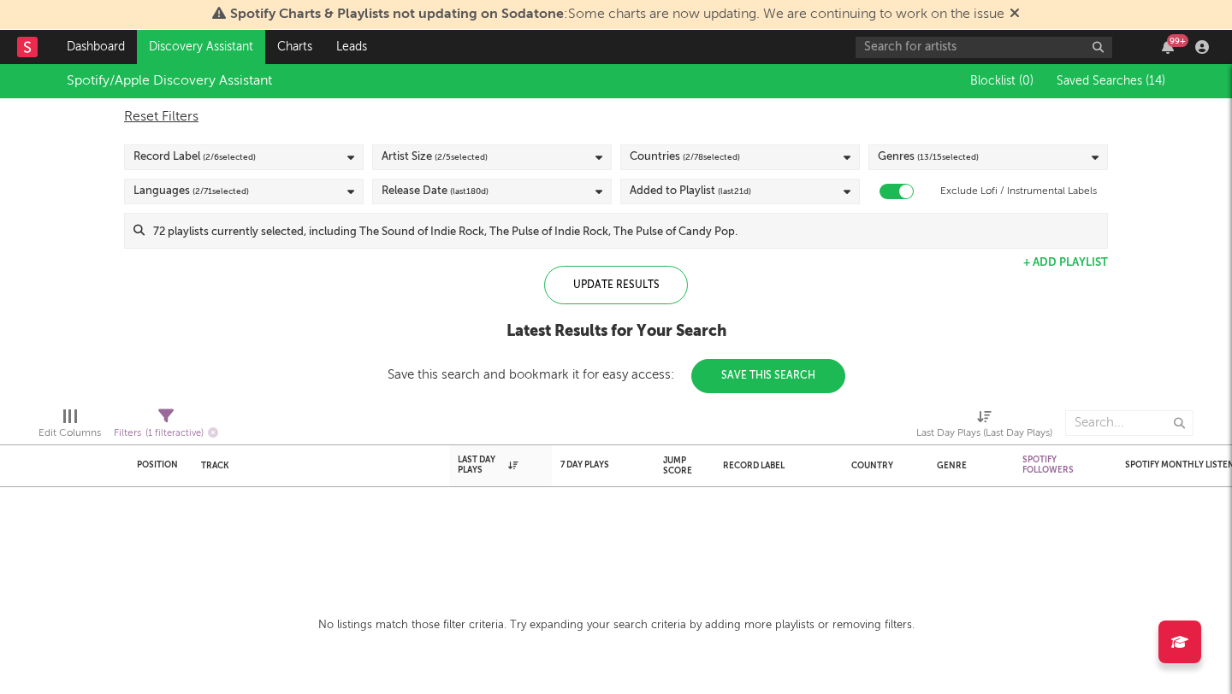
select select "max"
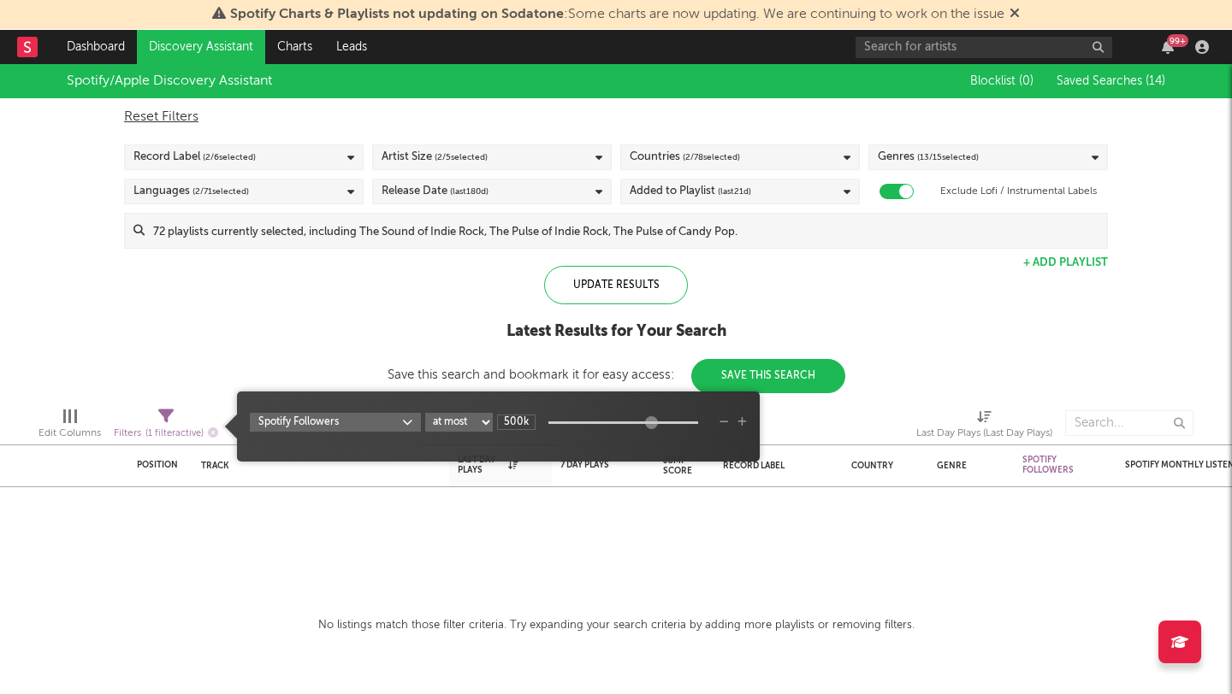
click at [175, 421] on span "Filters ( 1 filter active)" at bounding box center [166, 427] width 104 height 35
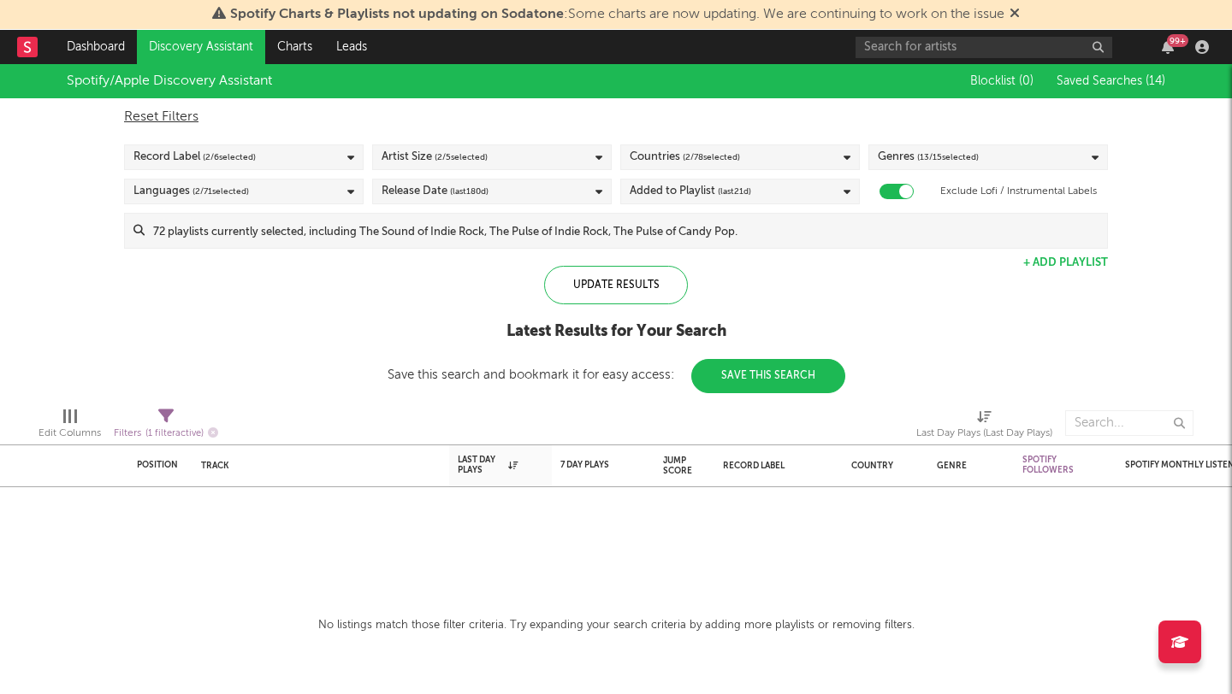
click at [195, 346] on div "Spotify/Apple Discovery Assistant Blocklist ( 0 ) Saved Searches ( 14 ) Reset F…" at bounding box center [616, 228] width 1232 height 329
click at [618, 301] on div "Update Results" at bounding box center [616, 285] width 144 height 38
click at [654, 297] on div "Update Results" at bounding box center [616, 285] width 144 height 38
click at [748, 372] on button "Save This Search" at bounding box center [768, 376] width 154 height 34
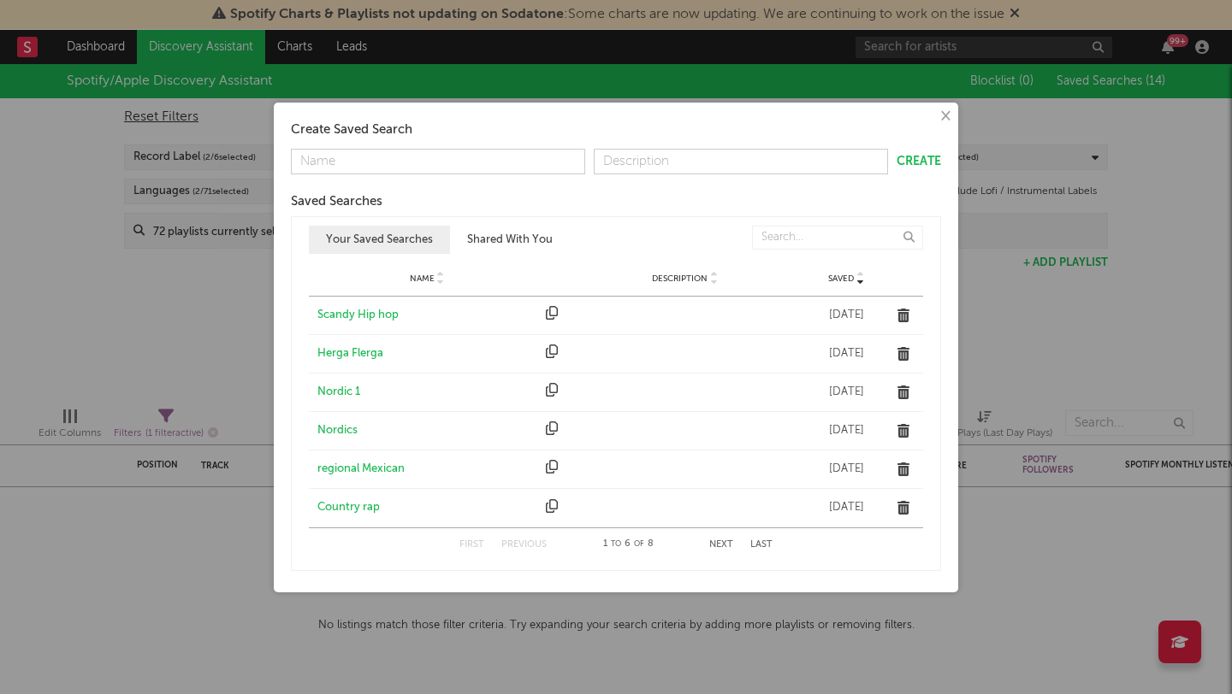
click at [229, 298] on div "× Create Saved Search Create Saved Searches Saved Name Description Saved Your S…" at bounding box center [616, 347] width 1232 height 694
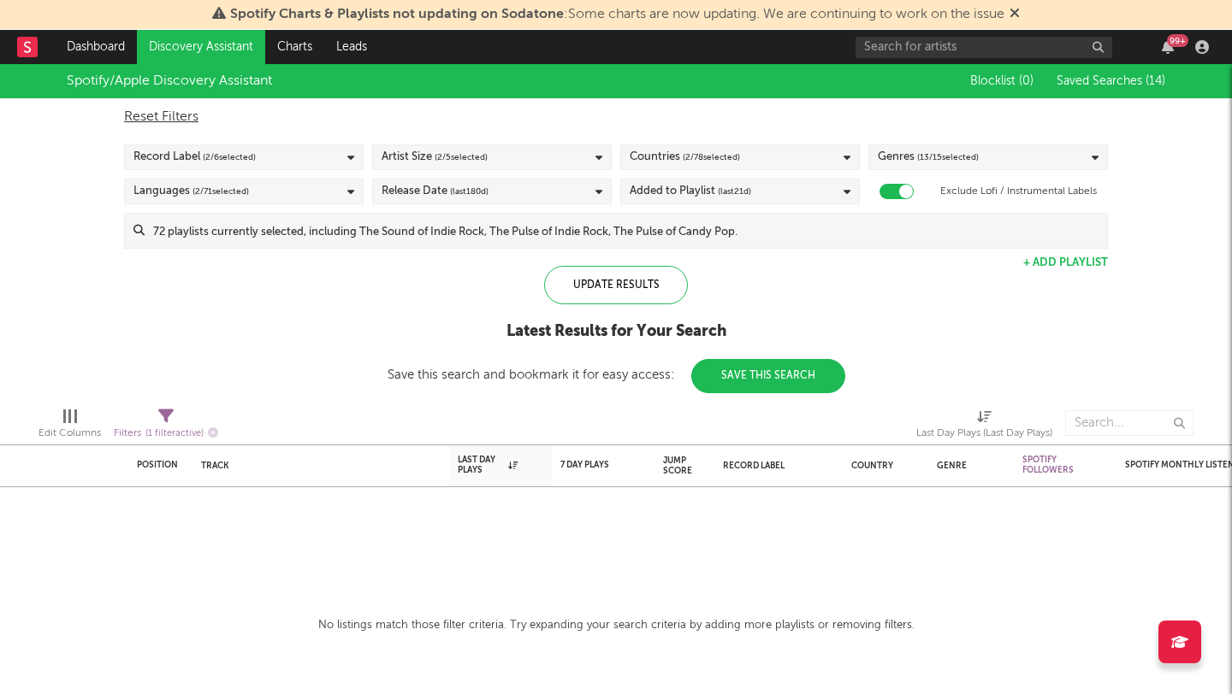
click at [1063, 261] on button "+ Add Playlist" at bounding box center [1065, 262] width 85 height 11
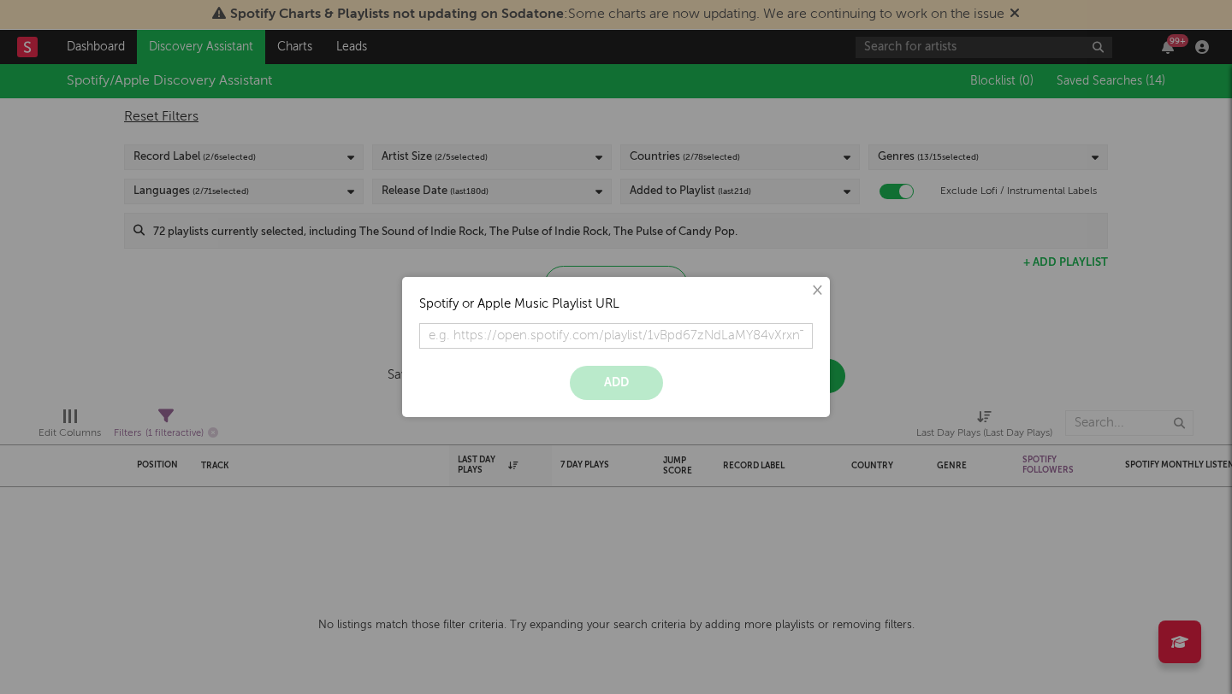
click at [816, 286] on button "×" at bounding box center [815, 290] width 19 height 19
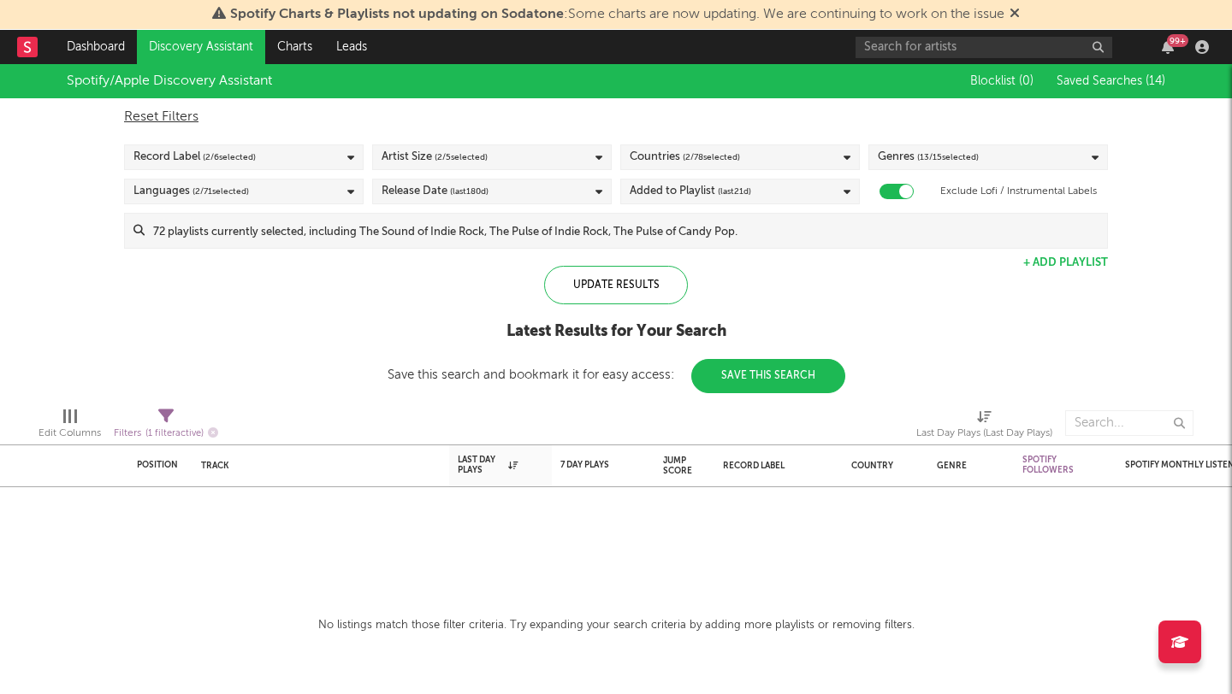
click at [794, 316] on div "Update Results Latest Results for Your Search Save this search and bookmark it …" at bounding box center [616, 329] width 458 height 127
click at [802, 386] on button "Save This Search" at bounding box center [768, 376] width 154 height 34
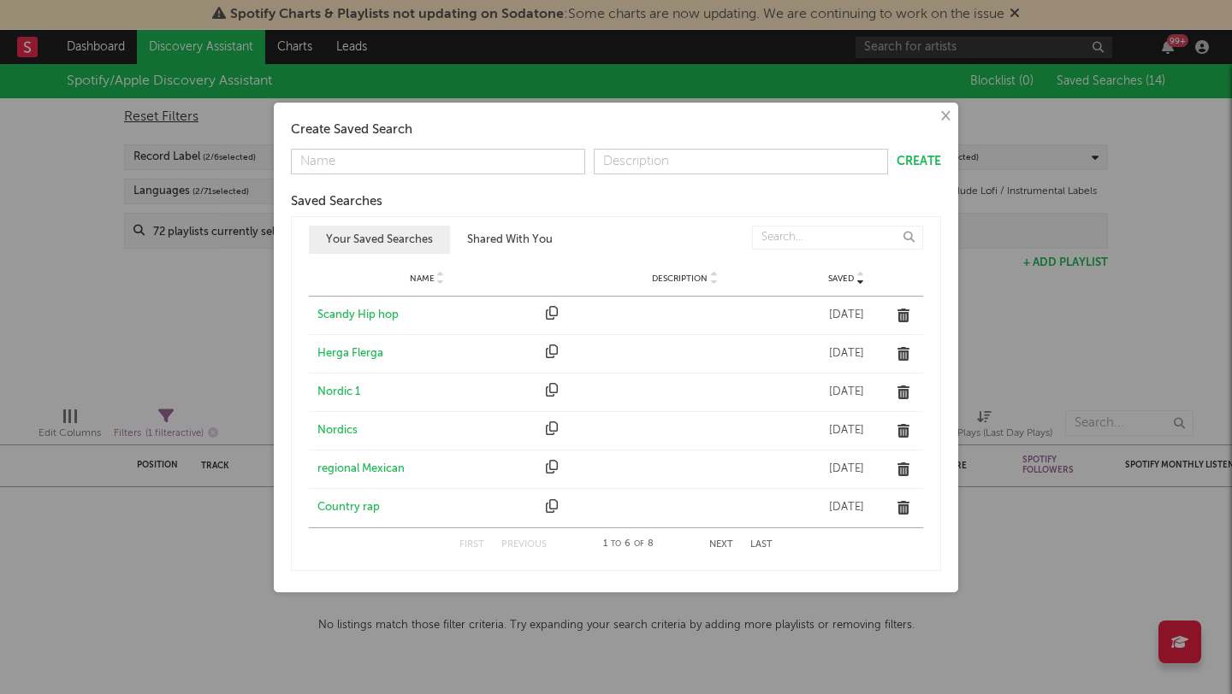
click at [940, 121] on button "×" at bounding box center [944, 116] width 19 height 19
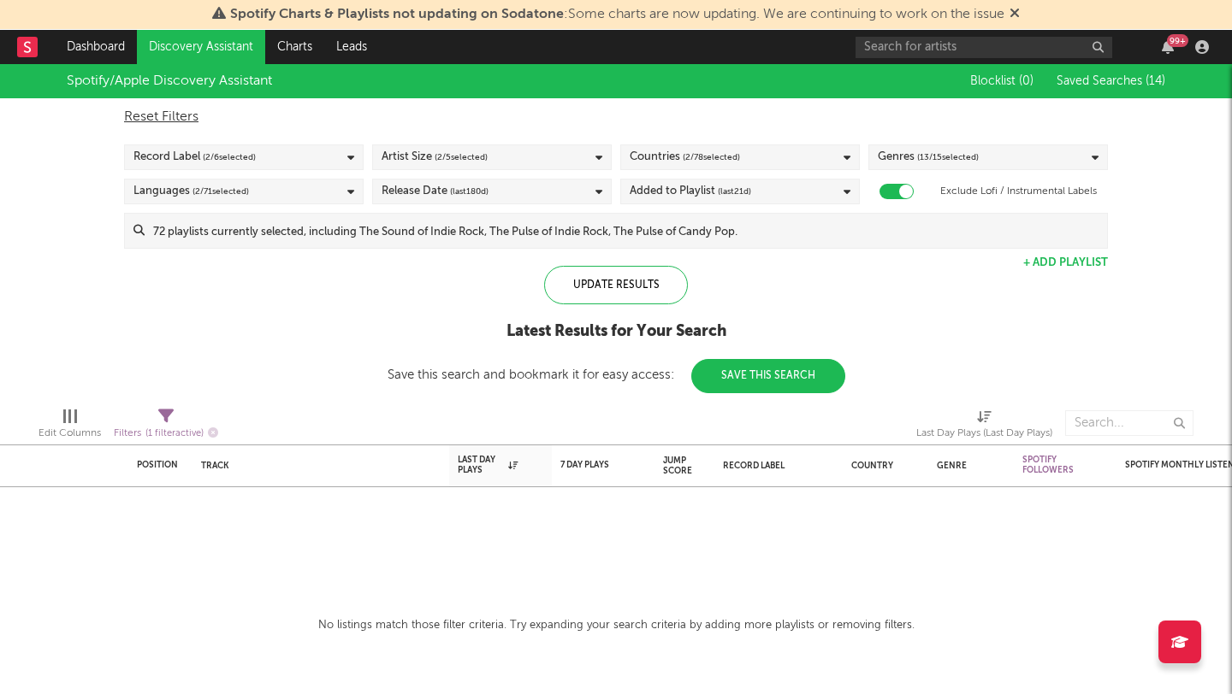
click at [462, 189] on span "(last 180 d)" at bounding box center [469, 191] width 38 height 21
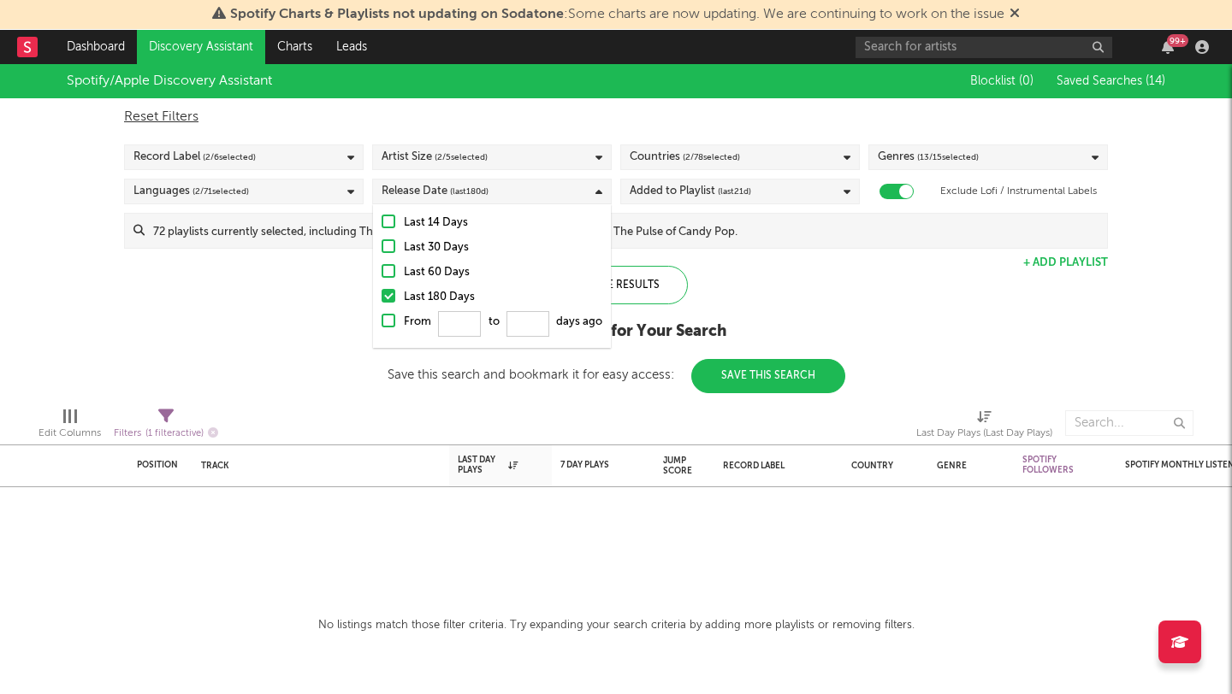
click at [441, 268] on div "Last 60 Days" at bounding box center [503, 273] width 198 height 21
click at [381, 268] on input "Last 60 Days" at bounding box center [381, 273] width 0 height 21
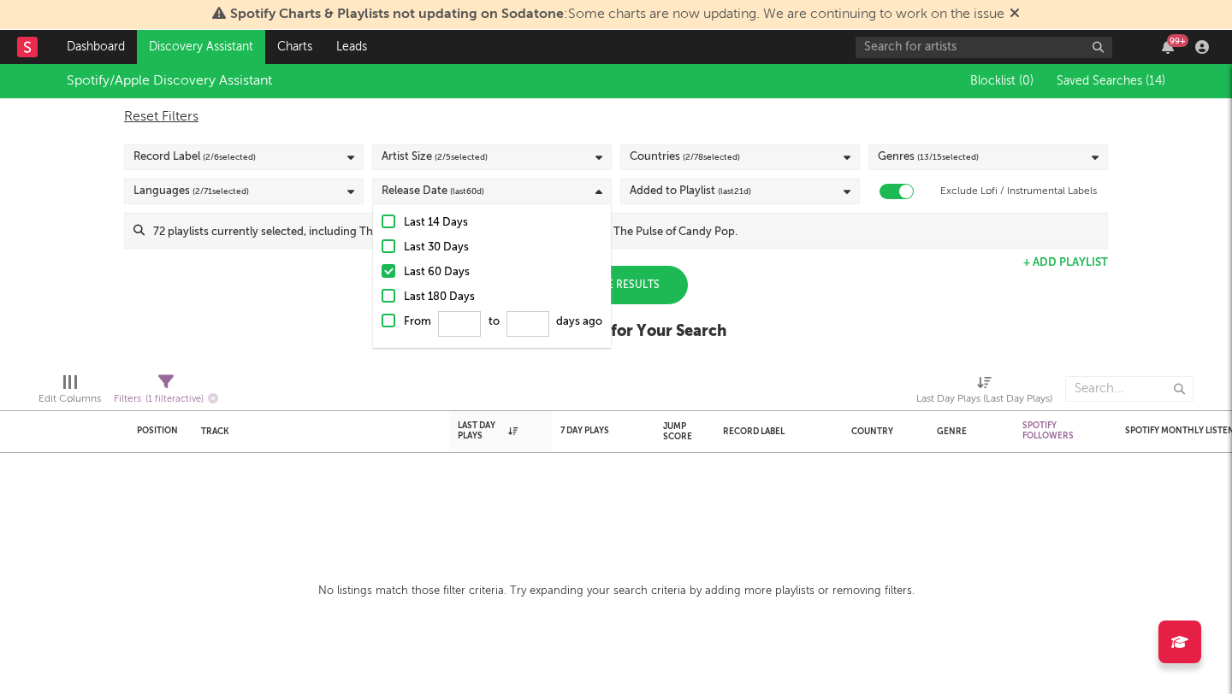
click at [441, 249] on div "Last 30 Days" at bounding box center [503, 248] width 198 height 21
click at [381, 249] on input "Last 30 Days" at bounding box center [381, 248] width 0 height 21
click at [442, 217] on div "Last 14 Days" at bounding box center [503, 223] width 198 height 21
click at [381, 217] on input "Last 14 Days" at bounding box center [381, 223] width 0 height 21
click at [442, 249] on div "Last 30 Days" at bounding box center [503, 248] width 198 height 21
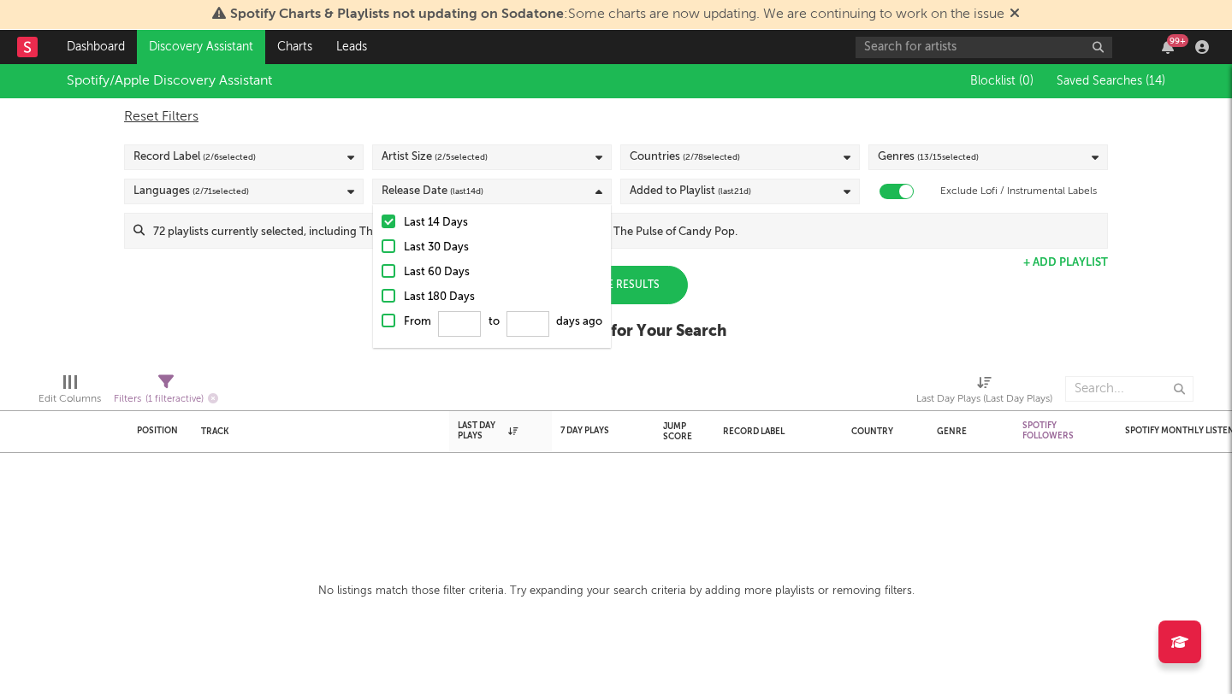
click at [381, 249] on input "Last 30 Days" at bounding box center [381, 248] width 0 height 21
click at [446, 267] on div "Last 60 Days" at bounding box center [503, 273] width 198 height 21
click at [381, 267] on input "Last 60 Days" at bounding box center [381, 273] width 0 height 21
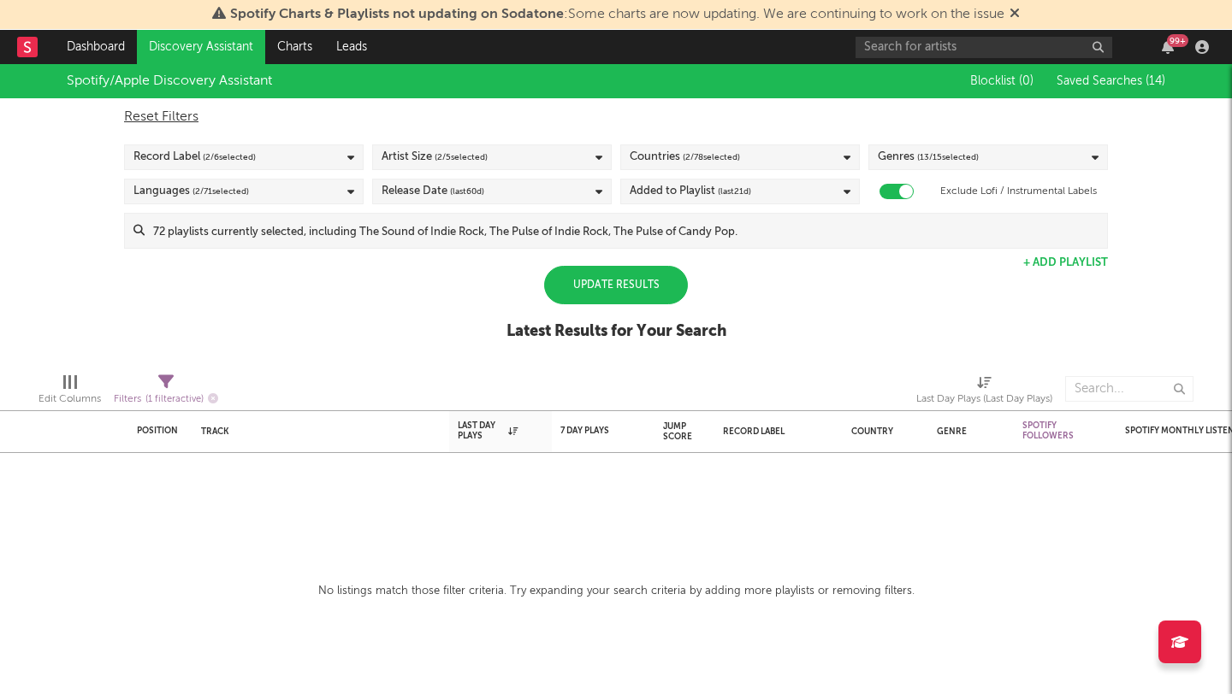
click at [493, 371] on div at bounding box center [392, 389] width 323 height 43
click at [611, 302] on div "Update Results" at bounding box center [616, 285] width 144 height 38
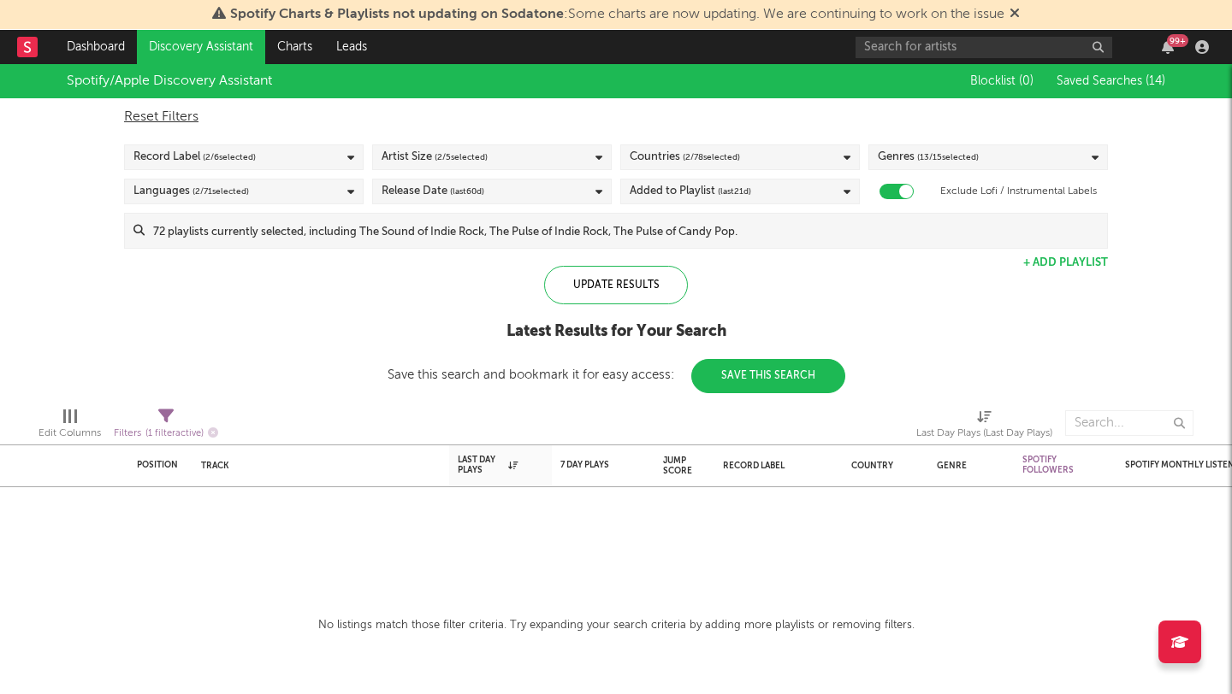
click at [172, 424] on div "Filters ( 1 filter active)" at bounding box center [166, 433] width 104 height 21
select select "max"
click at [216, 386] on div "Spotify/Apple Discovery Assistant Blocklist ( 0 ) Saved Searches ( 14 ) Reset F…" at bounding box center [616, 228] width 1232 height 329
click at [217, 434] on icon "button" at bounding box center [213, 433] width 10 height 10
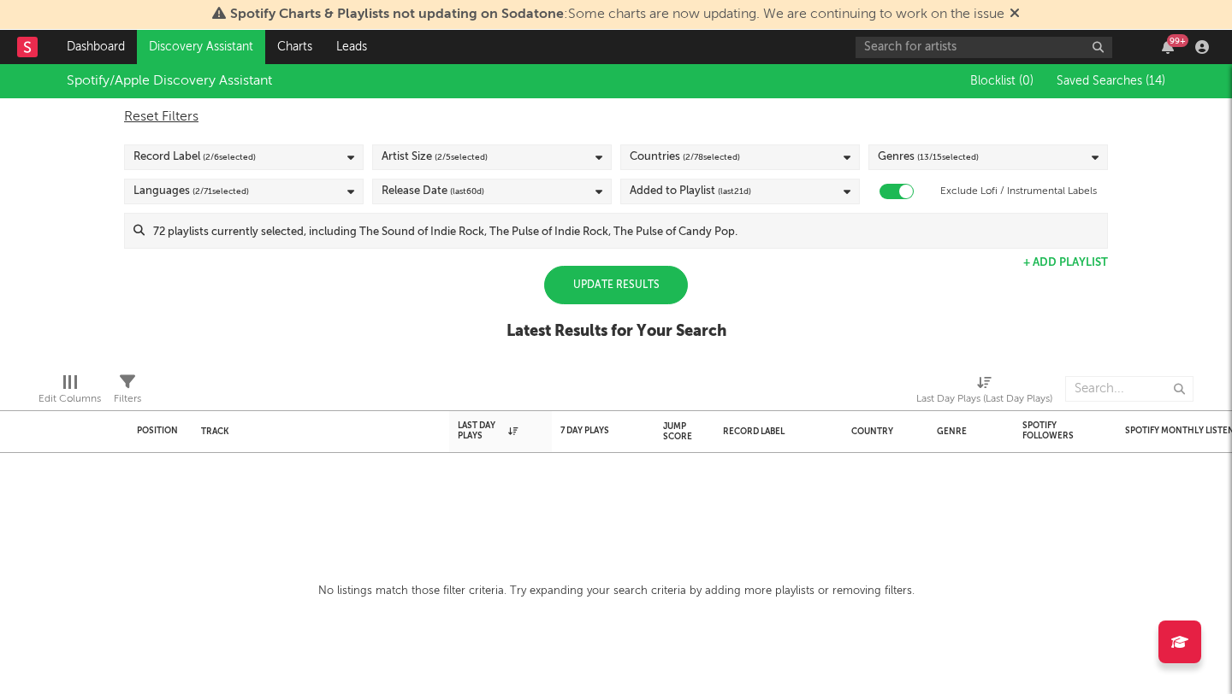
click at [601, 280] on div "Update Results" at bounding box center [616, 285] width 144 height 38
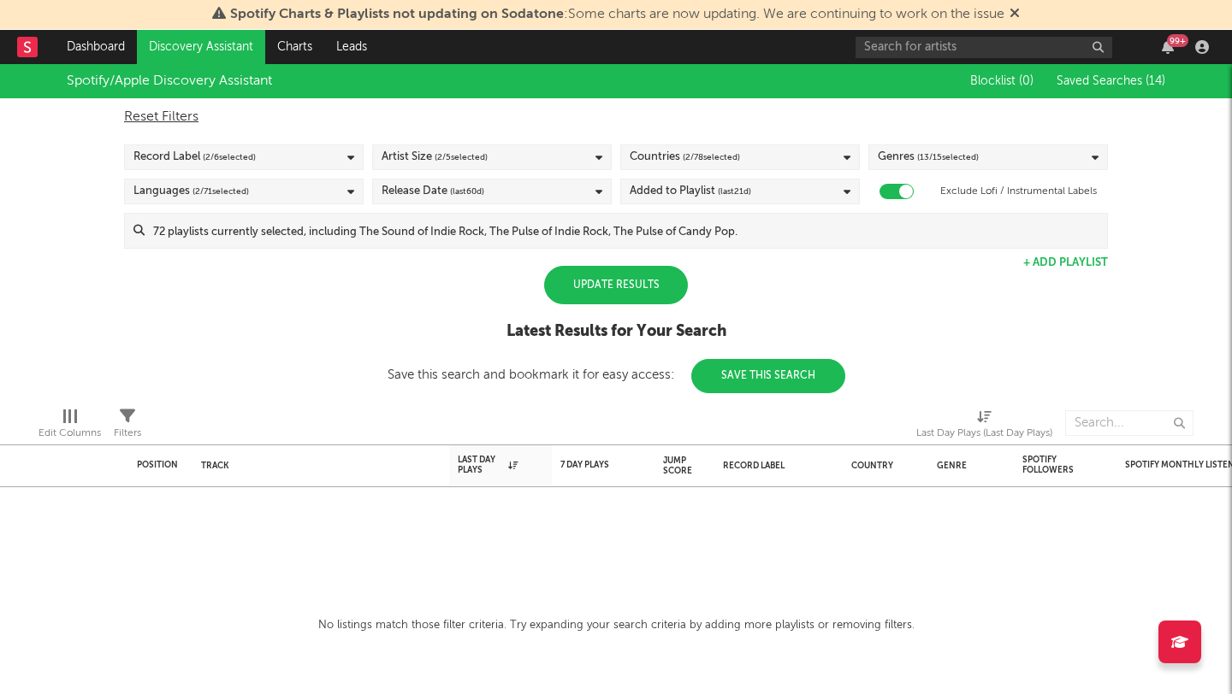
click at [601, 280] on div "Update Results" at bounding box center [616, 285] width 144 height 38
click at [1065, 263] on button "+ Add Playlist" at bounding box center [1065, 262] width 85 height 11
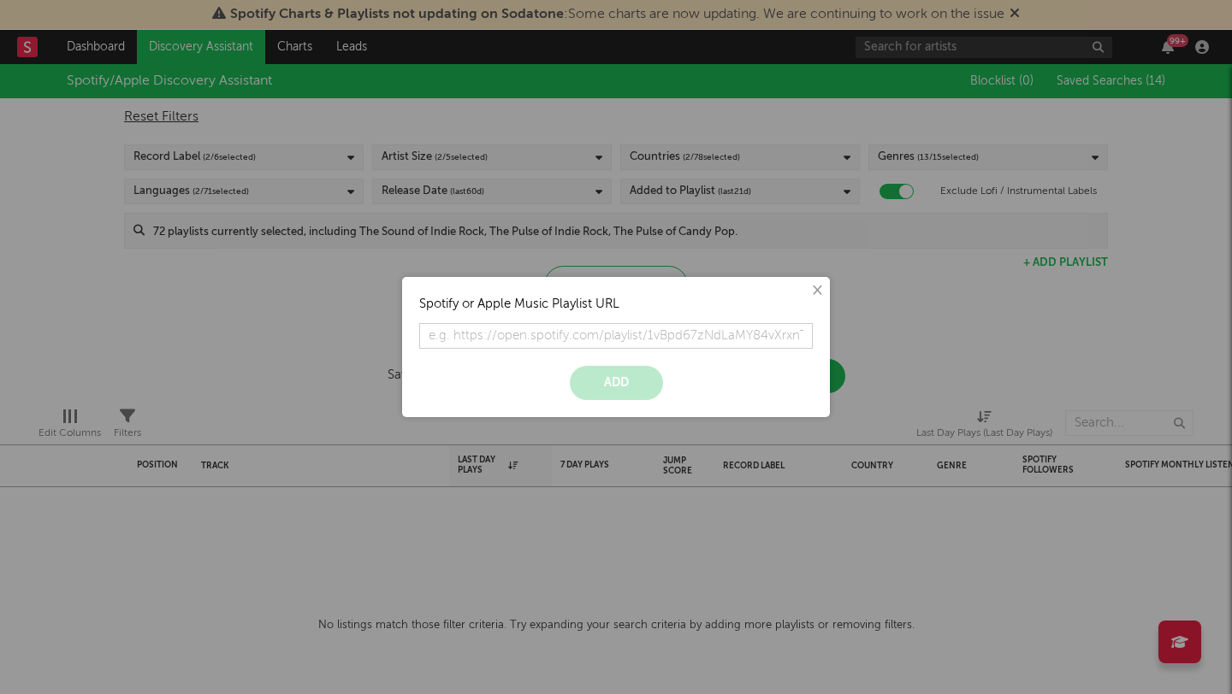
click at [819, 285] on button "×" at bounding box center [815, 290] width 19 height 19
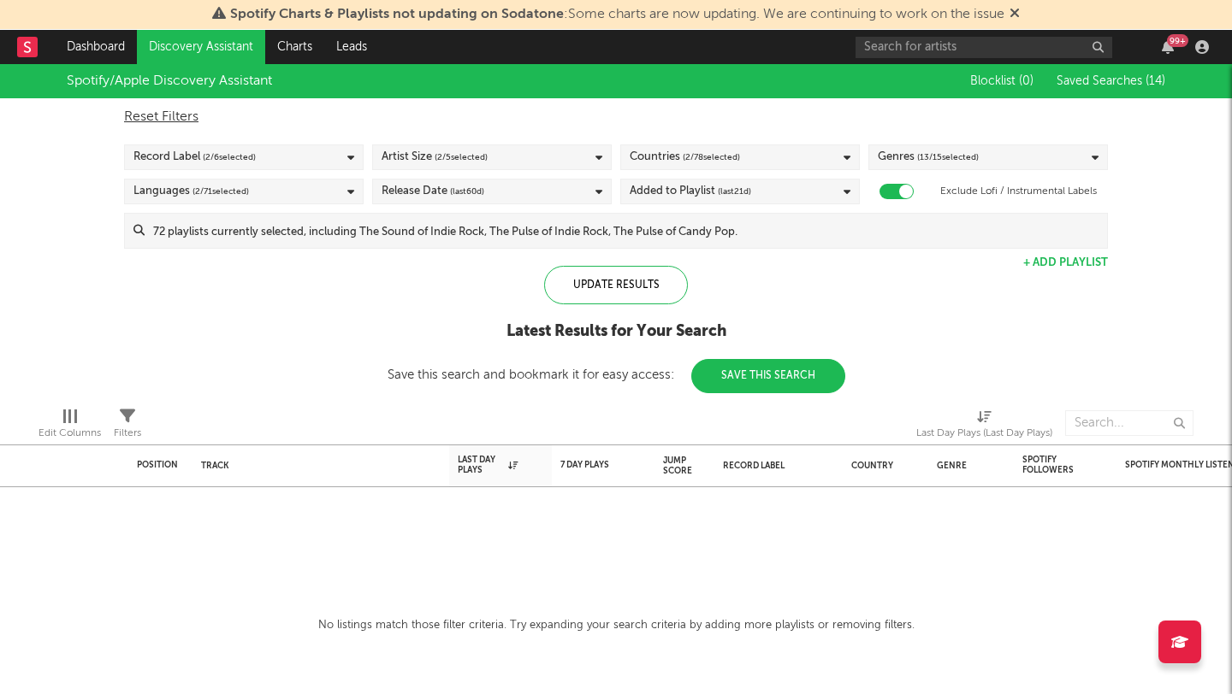
click at [202, 44] on link "Discovery Assistant" at bounding box center [201, 47] width 128 height 34
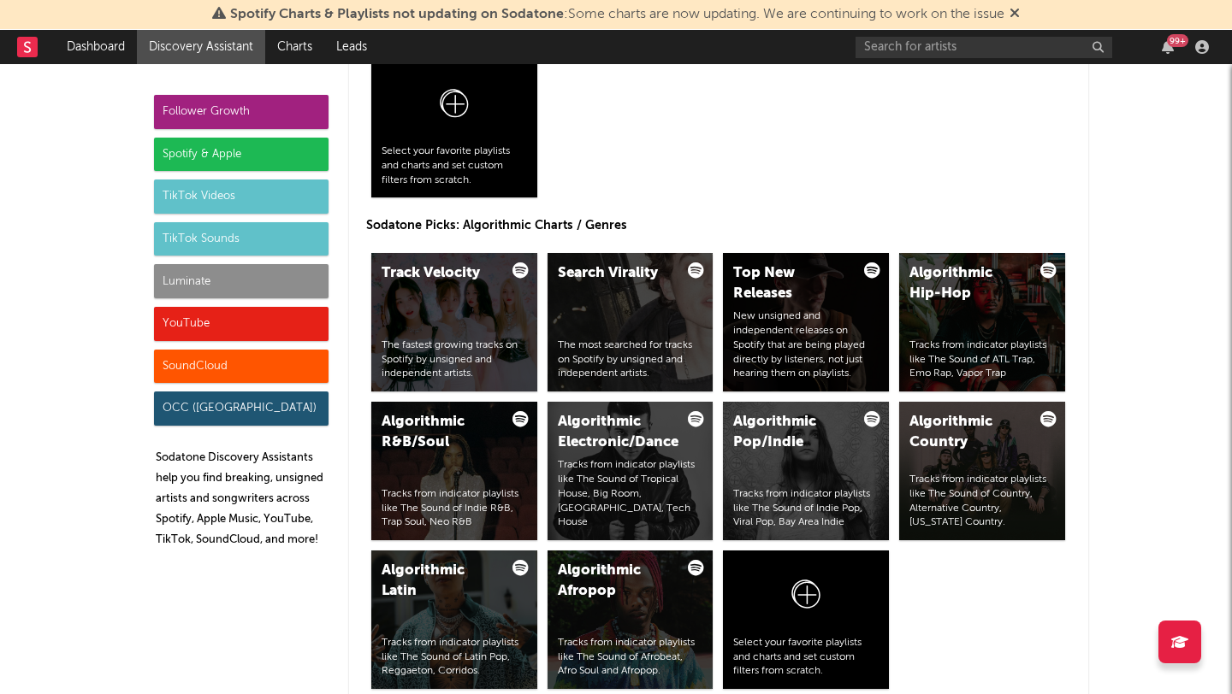
scroll to position [2005, 0]
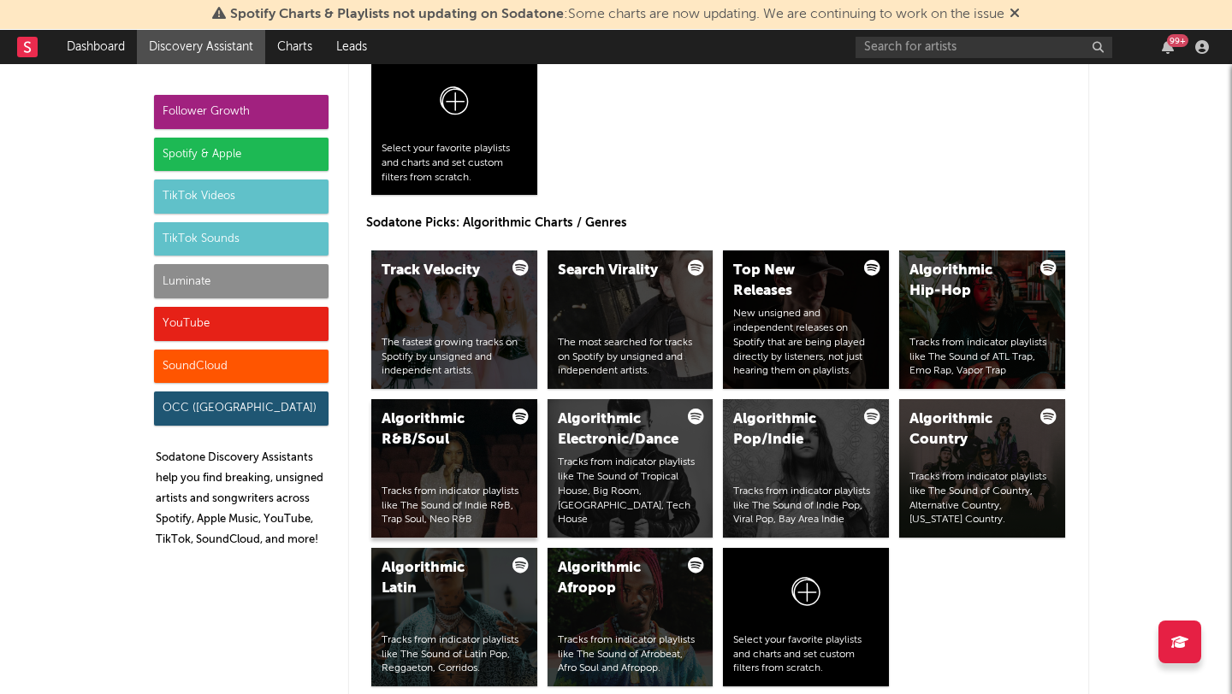
click at [446, 428] on div "Algorithmic R&B/Soul" at bounding box center [439, 430] width 116 height 41
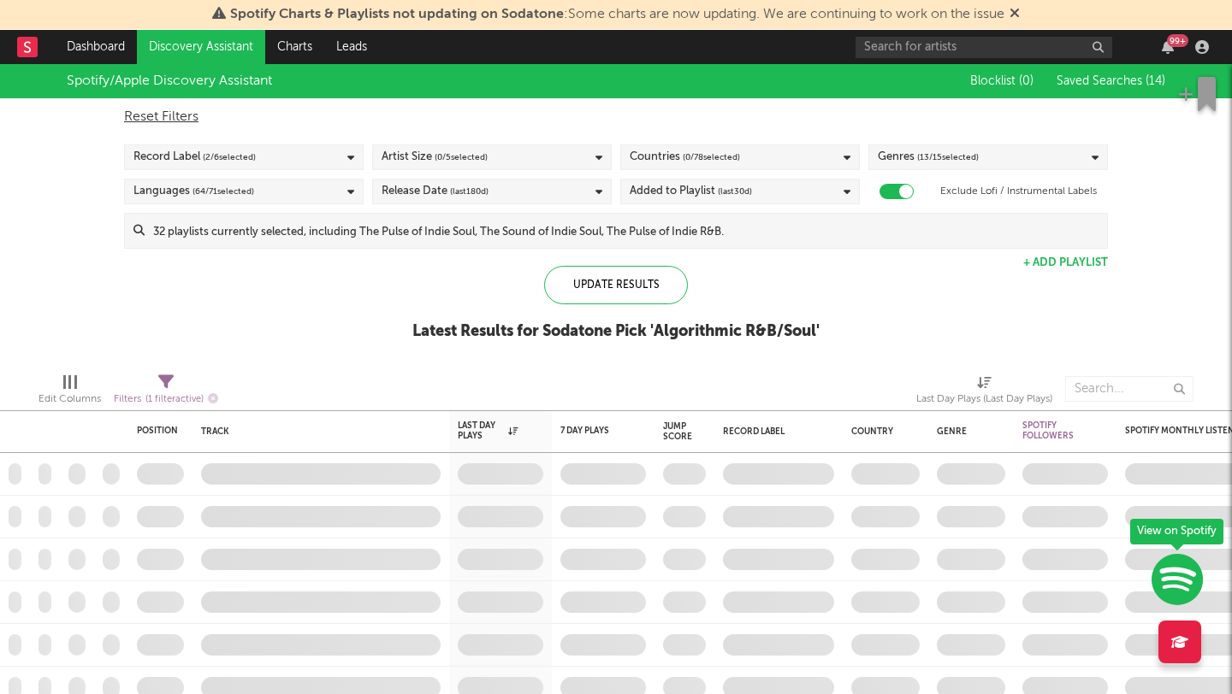
checkbox input "true"
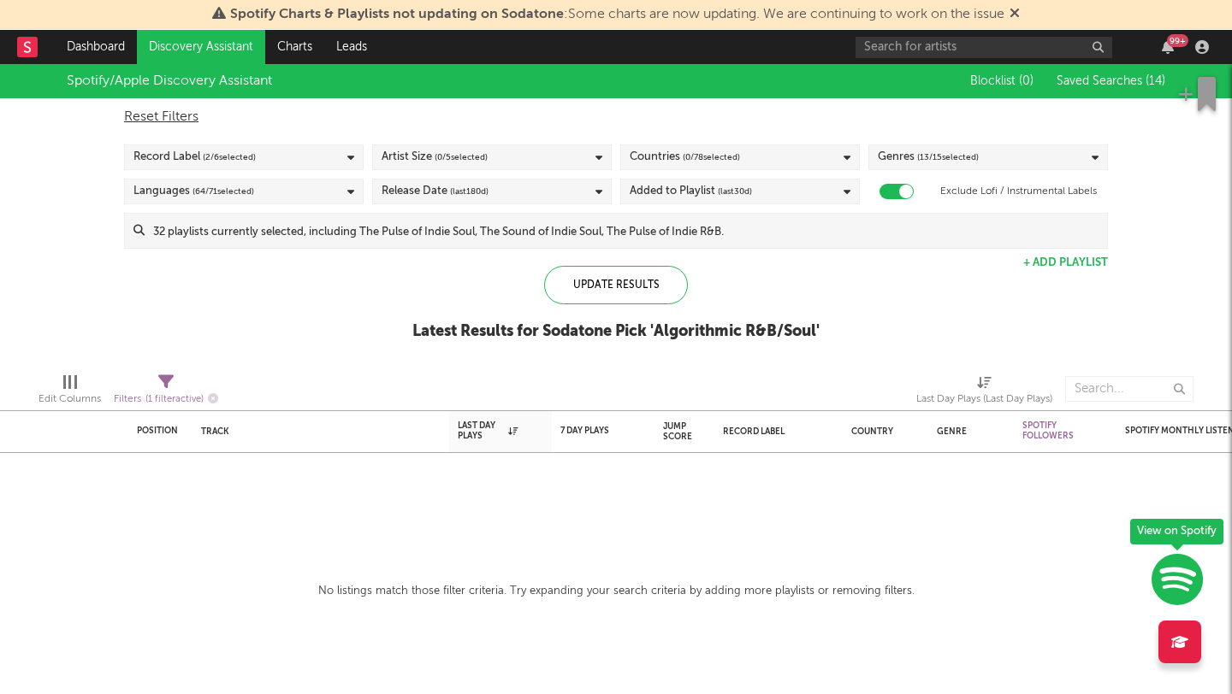
click at [432, 151] on div "Artist Size ( 0 / 5 selected)" at bounding box center [434, 157] width 106 height 21
click at [570, 349] on div "Update Results Latest Results for Sodatone Pick ' Algorithmic R&B/Soul '" at bounding box center [615, 312] width 407 height 93
click at [704, 156] on span "( 0 / 78 selected)" at bounding box center [710, 157] width 57 height 21
click at [930, 316] on div "Spotify/Apple Discovery Assistant Blocklist ( 0 ) Saved Searches ( 14 ) Reset F…" at bounding box center [616, 211] width 1232 height 295
click at [956, 433] on div "Genre" at bounding box center [966, 432] width 60 height 10
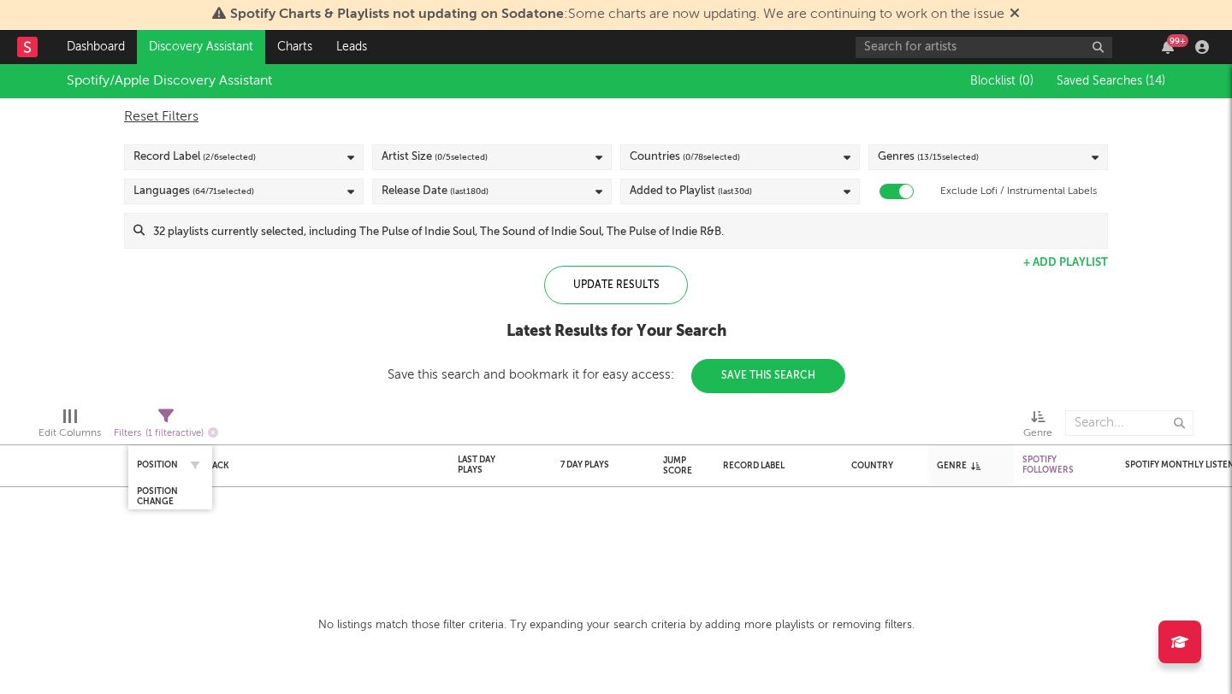
click at [152, 454] on div "Position" at bounding box center [170, 464] width 67 height 33
click at [168, 469] on div "Position" at bounding box center [157, 465] width 41 height 10
click at [227, 464] on div "Track" at bounding box center [316, 466] width 231 height 10
click at [328, 364] on div "Spotify/Apple Discovery Assistant Blocklist ( 0 ) Saved Searches ( 14 ) Reset F…" at bounding box center [616, 228] width 1232 height 329
click at [200, 44] on link "Discovery Assistant" at bounding box center [201, 47] width 128 height 34
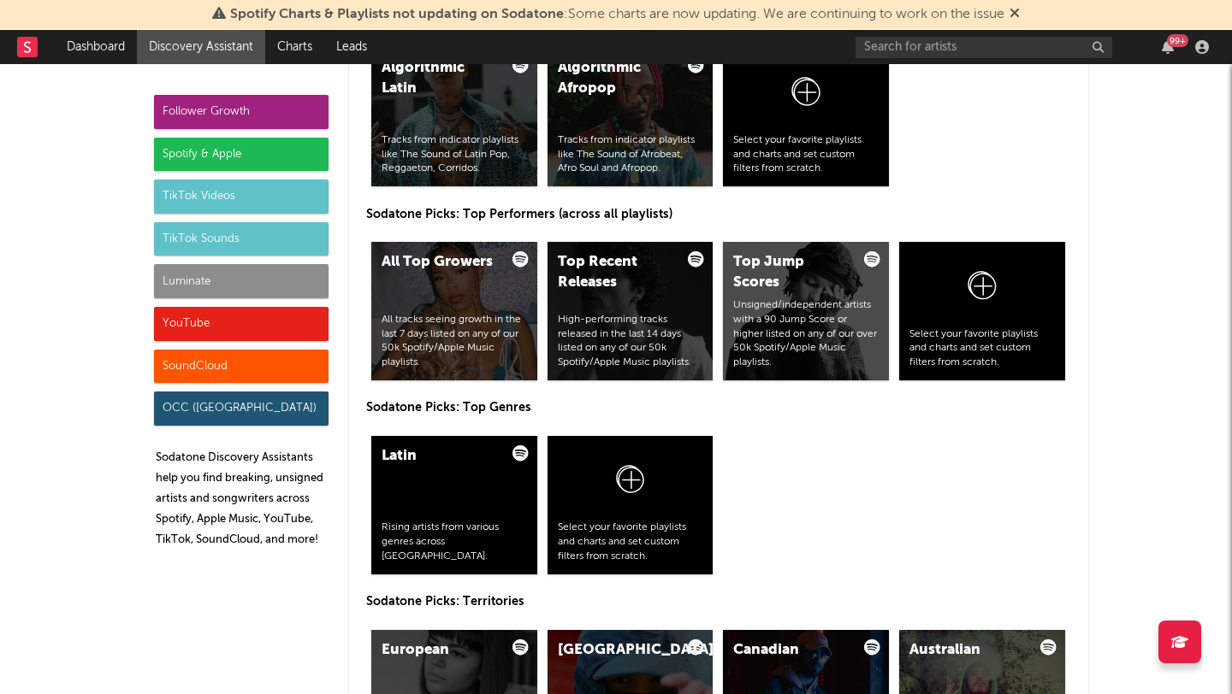
scroll to position [2458, 0]
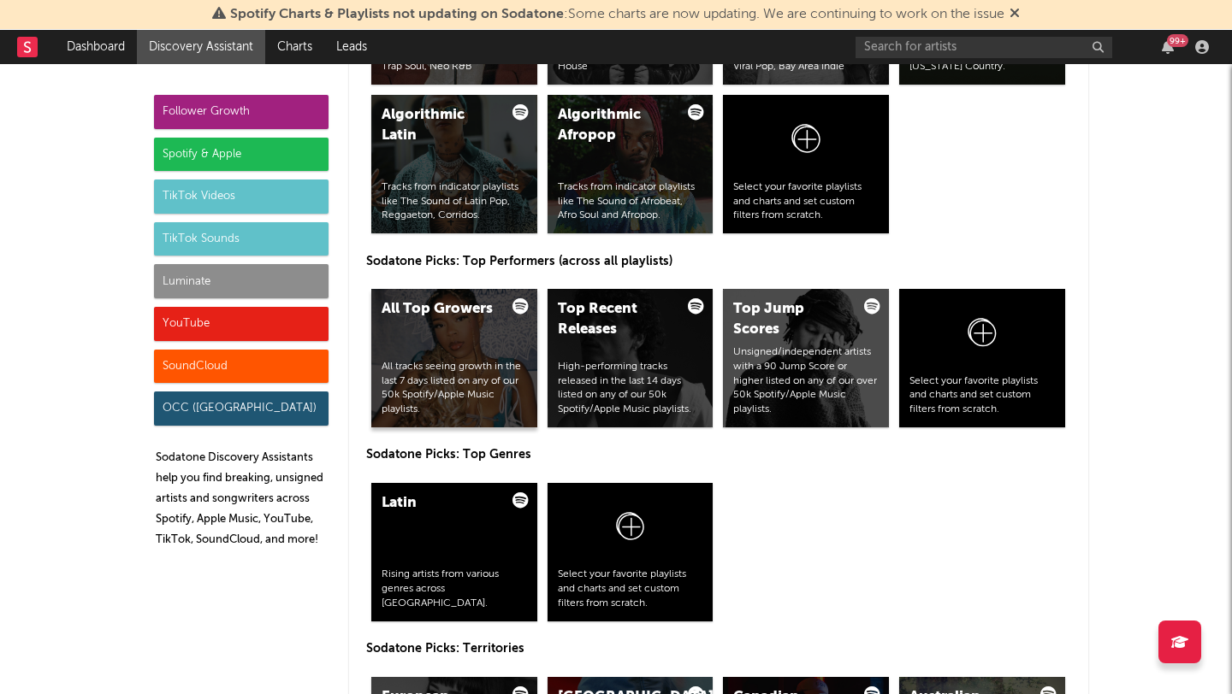
click at [446, 356] on div "All Top Growers All tracks seeing growth in the last 7 days listed on any of ou…" at bounding box center [454, 358] width 166 height 139
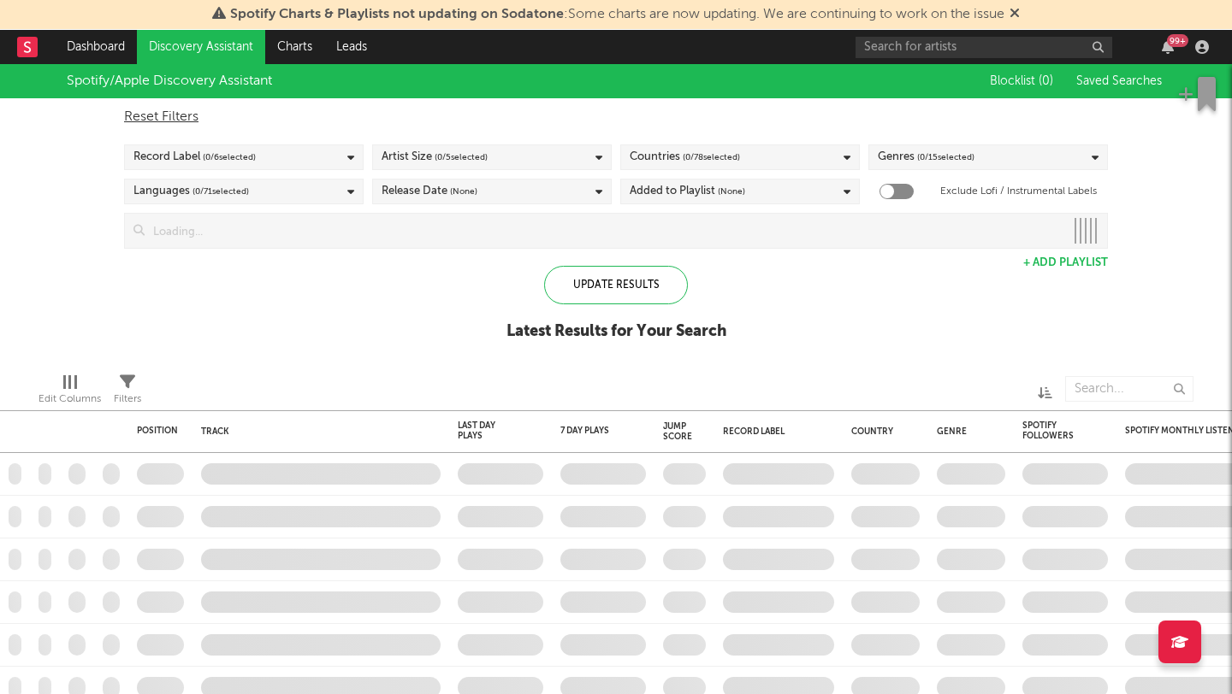
checkbox input "true"
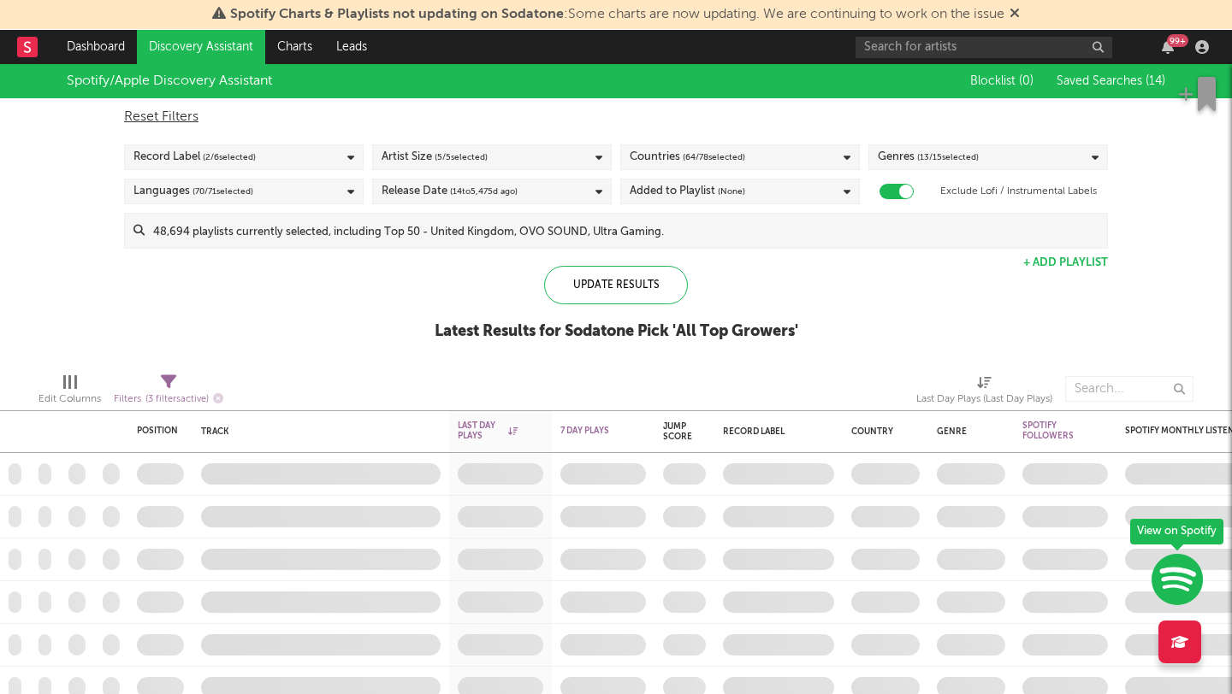
click at [347, 162] on icon at bounding box center [350, 157] width 7 height 11
click at [446, 343] on div "Update Results Latest Results for Sodatone Pick ' All Top Growers '" at bounding box center [615, 312] width 363 height 93
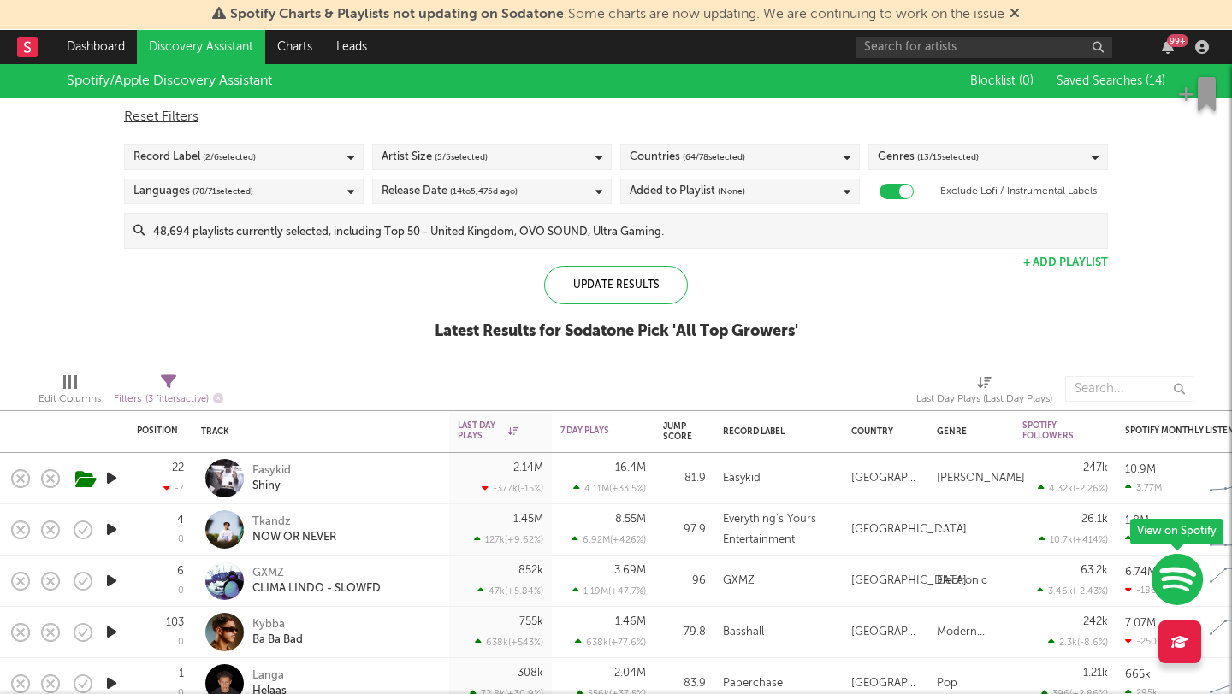
click at [705, 160] on span "( 64 / 78 selected)" at bounding box center [713, 157] width 62 height 21
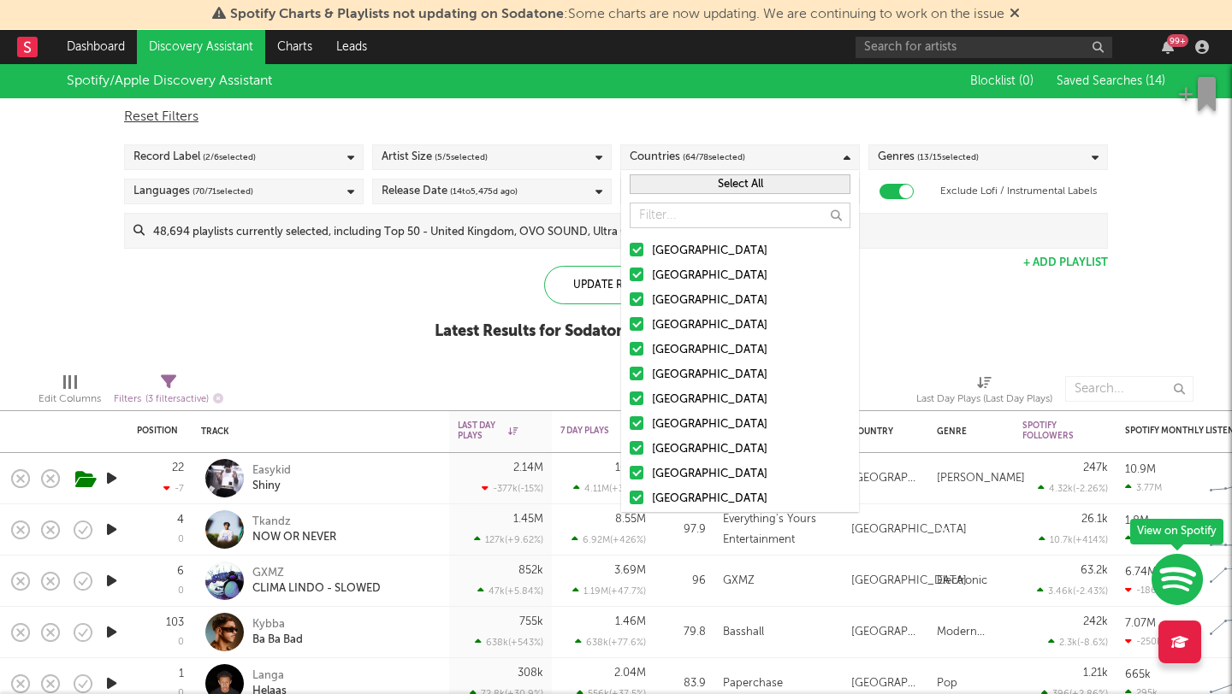
click at [954, 321] on div "Spotify/Apple Discovery Assistant Blocklist ( 0 ) Saved Searches ( 14 ) Reset F…" at bounding box center [616, 211] width 1232 height 295
